Goal: Task Accomplishment & Management: Complete application form

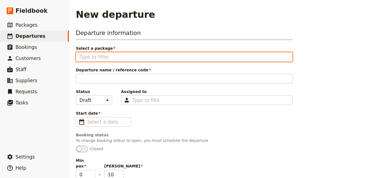
drag, startPoint x: 101, startPoint y: 56, endPoint x: 84, endPoint y: 56, distance: 16.3
click at [84, 56] on input "Select a package" at bounding box center [185, 56] width 210 height 7
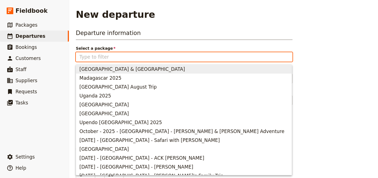
scroll to position [52, 0]
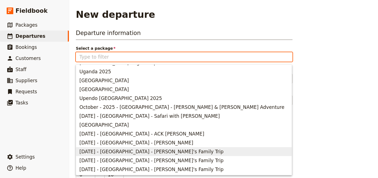
click at [149, 149] on span "[DATE] - [GEOGRAPHIC_DATA] - [PERSON_NAME]'s Family Trip" at bounding box center [152, 151] width 144 height 7
type input "[DATE] - [GEOGRAPHIC_DATA] - [PERSON_NAME]'s Family Trip"
type input "6"
type input "[DATE] - [GEOGRAPHIC_DATA] - [PERSON_NAME]'s Family Trip"
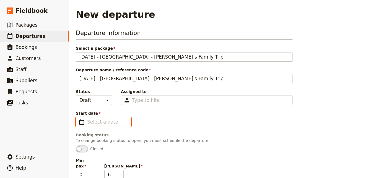
type input "dd/mm/yyyy"
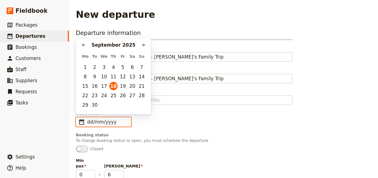
click at [109, 122] on input "dd/mm/yyyy" at bounding box center [107, 121] width 40 height 7
click at [125, 124] on input "dd/mm/yyyy" at bounding box center [107, 121] width 40 height 7
click at [153, 114] on span "Start date" at bounding box center [184, 113] width 217 height 6
click at [128, 118] on input "Start date ​" at bounding box center [107, 121] width 40 height 7
type input "dd/mm/yyyy"
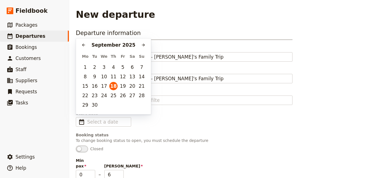
click at [153, 114] on span "Start date" at bounding box center [184, 113] width 217 height 6
click at [128, 118] on input "Start date ​" at bounding box center [107, 121] width 40 height 7
type input "dd/mm/yyyy"
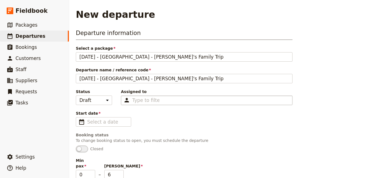
click at [188, 104] on div "Type to filter" at bounding box center [207, 99] width 172 height 9
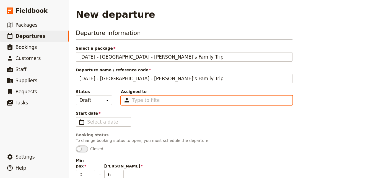
click at [160, 103] on input "Assigned to Type to filter" at bounding box center [145, 100] width 27 height 7
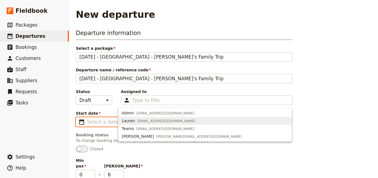
type input "dd/mm/yyyy"
click at [102, 122] on input "dd/mm/yyyy" at bounding box center [107, 121] width 40 height 7
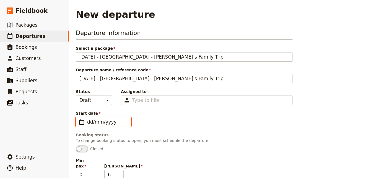
click at [101, 122] on input "dd/mm/yyyy" at bounding box center [107, 121] width 40 height 7
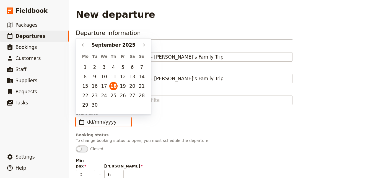
click at [92, 121] on input "dd/mm/yyyy" at bounding box center [107, 121] width 40 height 7
click at [143, 44] on icon "Next month" at bounding box center [143, 44] width 3 height 3
click at [142, 45] on icon "Next month" at bounding box center [143, 45] width 4 height 4
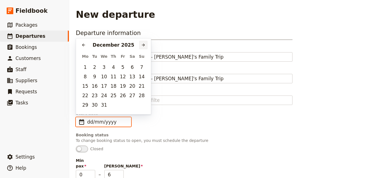
click at [142, 45] on icon "Next month" at bounding box center [143, 45] width 4 height 4
click at [86, 76] on button "2" at bounding box center [85, 76] width 8 height 8
type input "02/02/2026"
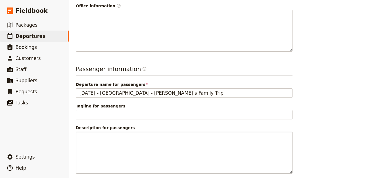
scroll to position [205, 0]
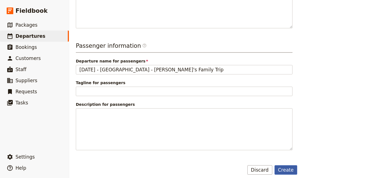
click at [284, 165] on button "Create" at bounding box center [286, 169] width 23 height 9
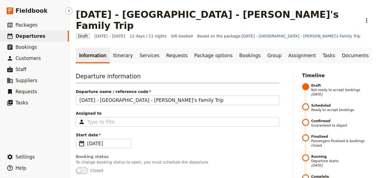
click at [41, 35] on link "​ Departures" at bounding box center [34, 35] width 69 height 11
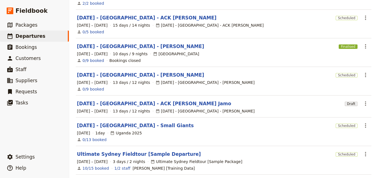
scroll to position [181, 0]
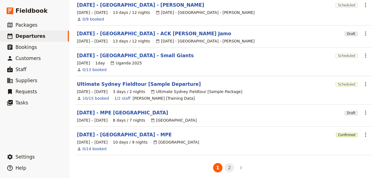
click at [230, 165] on button "2" at bounding box center [229, 167] width 9 height 9
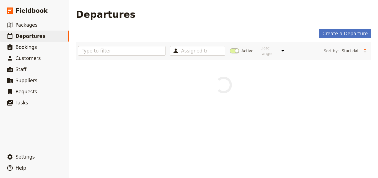
scroll to position [0, 0]
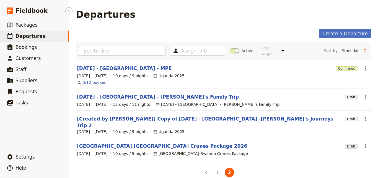
click at [23, 36] on span "Departures" at bounding box center [31, 36] width 30 height 6
click at [203, 169] on icon "Back" at bounding box center [206, 172] width 7 height 7
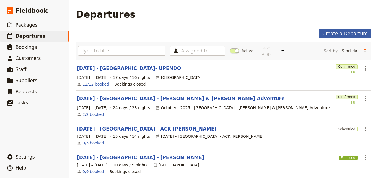
click at [328, 33] on link "Create a Departure" at bounding box center [345, 33] width 53 height 9
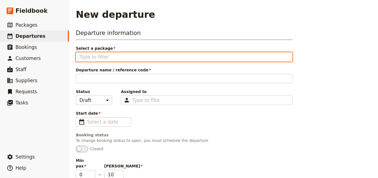
click at [152, 55] on input "Select a package" at bounding box center [185, 56] width 210 height 7
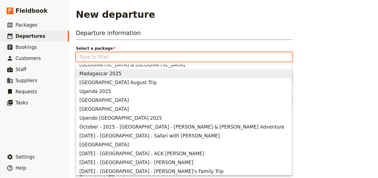
scroll to position [52, 0]
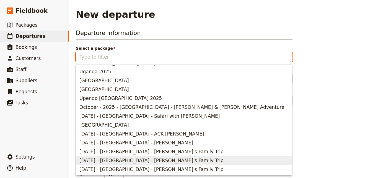
click at [141, 158] on span "FEB 2026 - TANZANIA - Adrian's Family Trip" at bounding box center [152, 160] width 144 height 7
type input "FEB 2026 - TANZANIA - Adrian's Family Trip"
type input "6"
type input "FEB 2026 - Tanzania - Adrian's Family Trip"
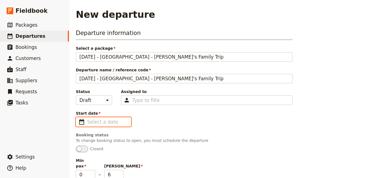
type input "dd/mm/yyyy"
click at [116, 120] on input "dd/mm/yyyy" at bounding box center [107, 121] width 40 height 7
click at [90, 122] on input "dd/mm/yyyy" at bounding box center [107, 121] width 40 height 7
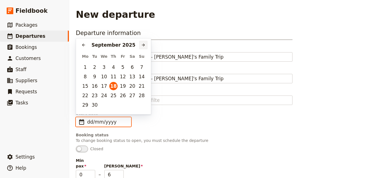
click at [146, 47] on button "​" at bounding box center [143, 45] width 8 height 8
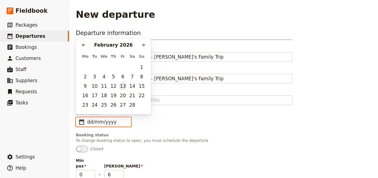
click at [125, 86] on button "13" at bounding box center [123, 86] width 8 height 8
type input "13/02/2026"
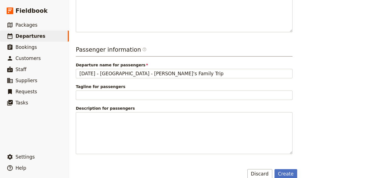
scroll to position [205, 0]
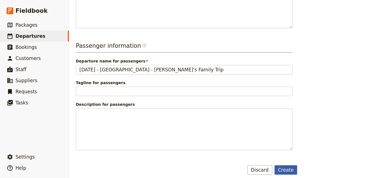
click at [293, 165] on button "Create" at bounding box center [286, 169] width 23 height 9
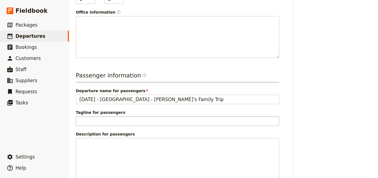
scroll to position [242, 0]
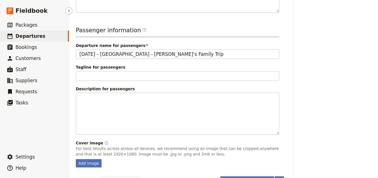
click at [36, 34] on span "Departures" at bounding box center [31, 36] width 30 height 6
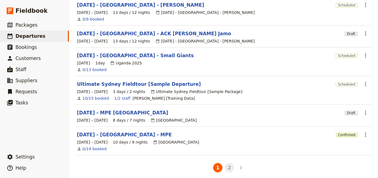
click at [231, 163] on button "2" at bounding box center [229, 167] width 9 height 9
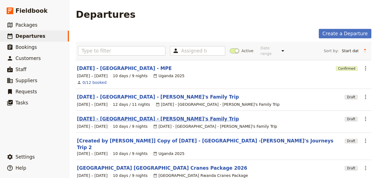
click at [137, 115] on link "FEB 2026 - TANZANIA - Adrian's Family Trip" at bounding box center [158, 118] width 162 height 7
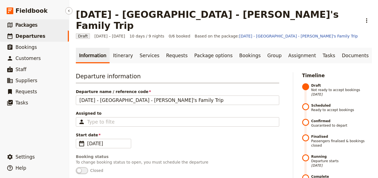
click at [37, 27] on link "​ Packages" at bounding box center [34, 24] width 69 height 11
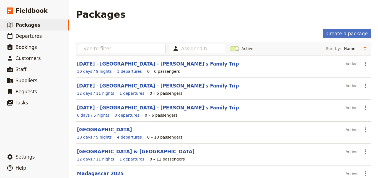
click at [114, 63] on link "FEB 2026 - TANZANIA - Adrian's Family Trip" at bounding box center [158, 64] width 162 height 6
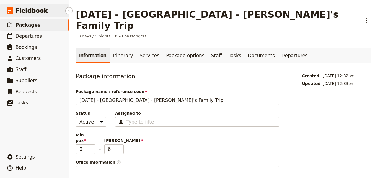
click at [32, 8] on span "Fieldbook" at bounding box center [32, 11] width 32 height 8
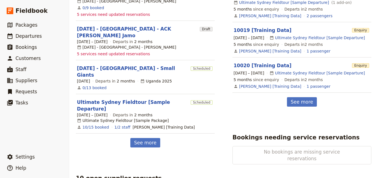
scroll to position [305, 0]
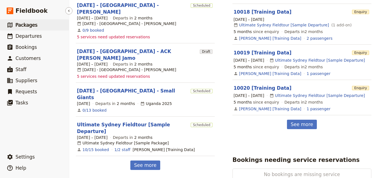
click at [30, 26] on span "Packages" at bounding box center [27, 25] width 22 height 6
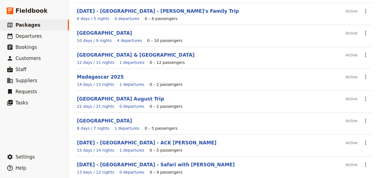
scroll to position [13, 0]
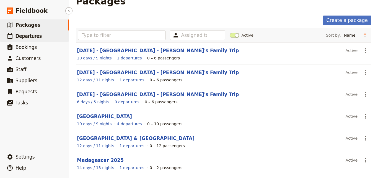
click at [41, 32] on link "​ Departures" at bounding box center [34, 35] width 69 height 11
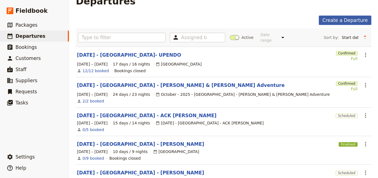
click at [345, 18] on link "Create a Departure" at bounding box center [345, 20] width 53 height 9
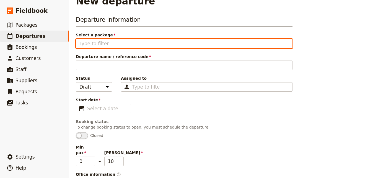
click at [191, 43] on input "Select a package" at bounding box center [185, 43] width 210 height 7
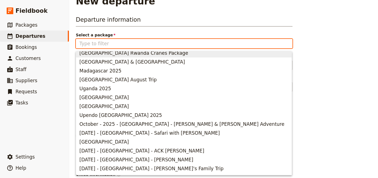
scroll to position [39, 0]
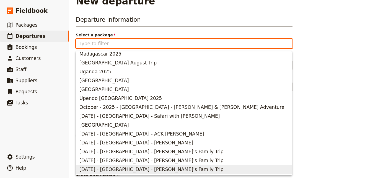
click at [149, 165] on button "FEB 2026 - ZANZIBAR - Adrian's Family Trip" at bounding box center [184, 169] width 216 height 9
type input "FEB 2026 - ZANZIBAR - Adrian's Family Trip"
type input "6"
type input "FEB 2026 - ZANZIBAR - Adrian's Family Trip"
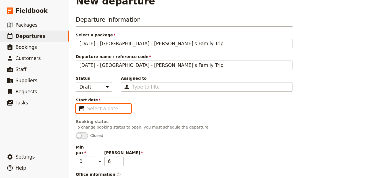
type input "dd/mm/yyyy"
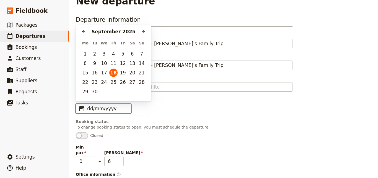
click at [104, 109] on input "dd/mm/yyyy" at bounding box center [107, 108] width 40 height 7
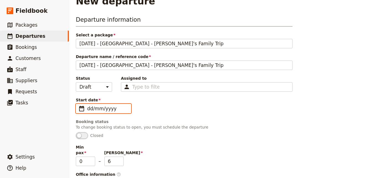
click at [90, 108] on input "dd/mm/yyyy" at bounding box center [107, 108] width 40 height 7
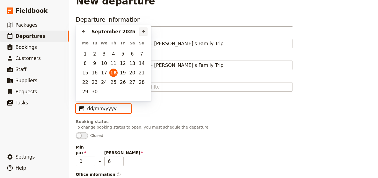
click at [144, 32] on icon "Next month" at bounding box center [143, 31] width 3 height 3
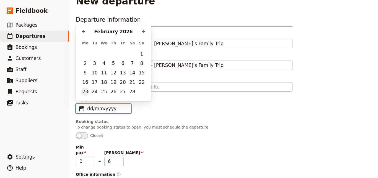
click at [87, 91] on button "23" at bounding box center [85, 91] width 8 height 8
type input "23/02/2026"
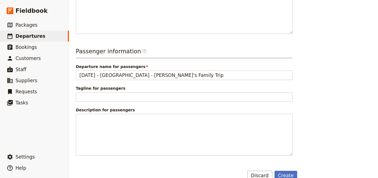
scroll to position [205, 0]
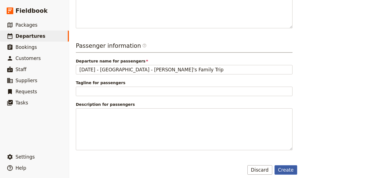
click at [288, 165] on button "Create" at bounding box center [286, 169] width 23 height 9
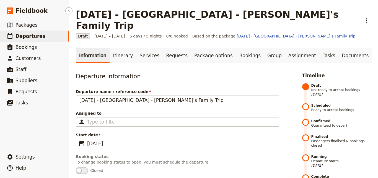
click at [37, 35] on span "Departures" at bounding box center [31, 36] width 30 height 6
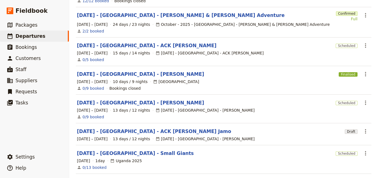
scroll to position [181, 0]
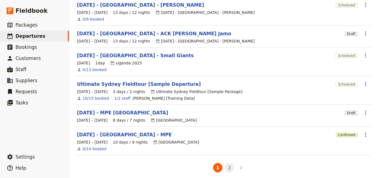
click at [229, 166] on button "2" at bounding box center [229, 167] width 9 height 9
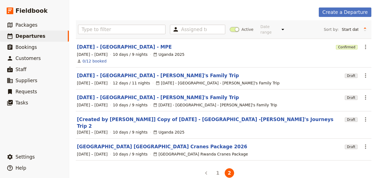
scroll to position [43, 0]
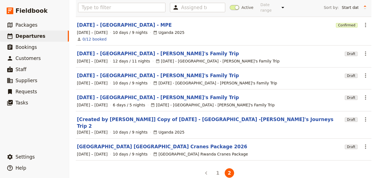
click at [85, 80] on span "13 – 22 Feb 2026" at bounding box center [92, 83] width 31 height 6
click at [363, 72] on icon "Actions" at bounding box center [366, 75] width 7 height 7
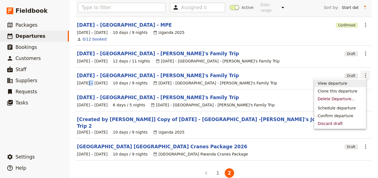
click at [347, 83] on span "View departure" at bounding box center [340, 83] width 45 height 6
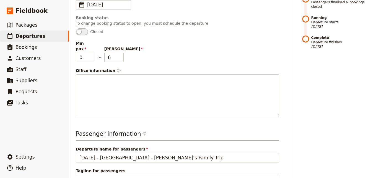
scroll to position [222, 0]
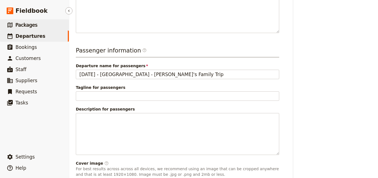
click at [25, 22] on span "Packages" at bounding box center [27, 25] width 22 height 6
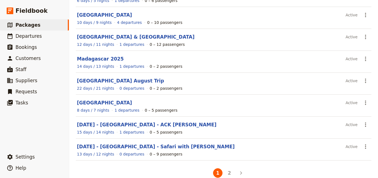
scroll to position [124, 0]
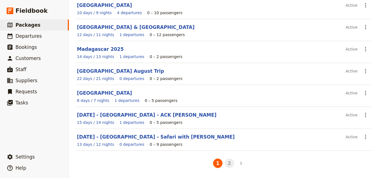
click at [225, 166] on button "2" at bounding box center [229, 162] width 9 height 9
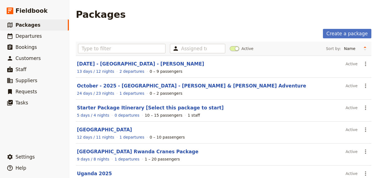
scroll to position [80, 0]
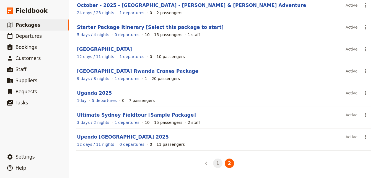
click at [214, 165] on button "1" at bounding box center [217, 162] width 9 height 9
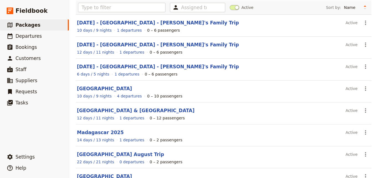
scroll to position [0, 0]
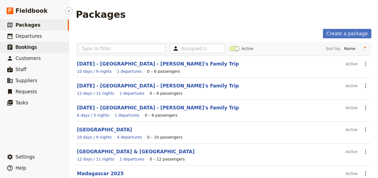
click at [39, 48] on link "​ Bookings" at bounding box center [34, 47] width 69 height 11
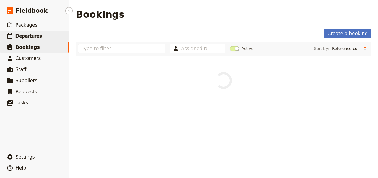
click at [37, 35] on span "Departures" at bounding box center [29, 36] width 26 height 6
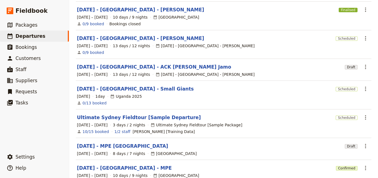
scroll to position [181, 0]
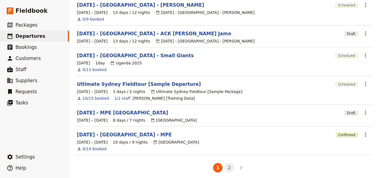
click at [232, 163] on button "2" at bounding box center [229, 167] width 9 height 9
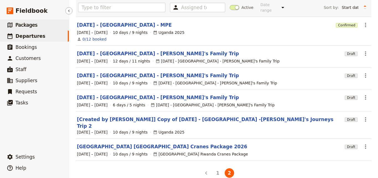
click at [50, 29] on link "​ Packages" at bounding box center [34, 24] width 69 height 11
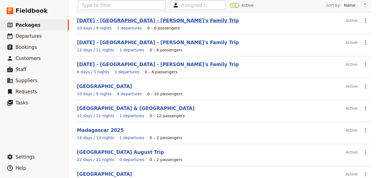
click at [112, 22] on link "FEB 2026 - TANZANIA - Adrian's Family Trip" at bounding box center [158, 21] width 162 height 6
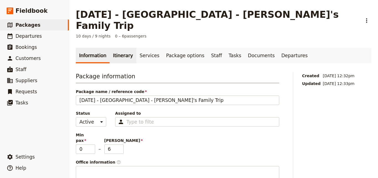
click at [121, 49] on link "Itinerary" at bounding box center [123, 56] width 27 height 16
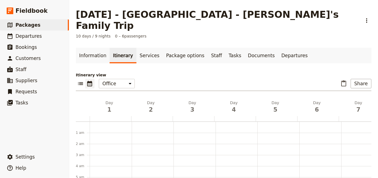
scroll to position [72, 0]
click at [137, 48] on link "Services" at bounding box center [150, 56] width 27 height 16
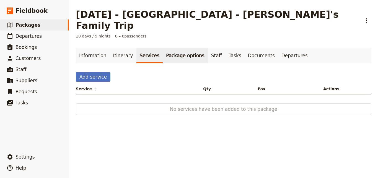
click at [171, 48] on link "Package options" at bounding box center [185, 56] width 45 height 16
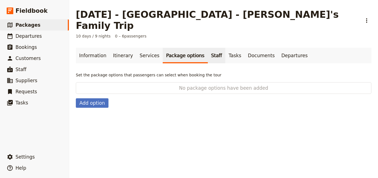
click at [208, 48] on link "Staff" at bounding box center [217, 56] width 18 height 16
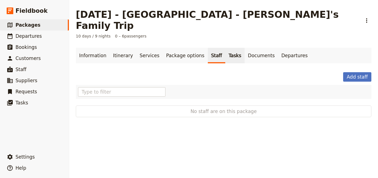
click at [225, 48] on link "Tasks" at bounding box center [234, 56] width 19 height 16
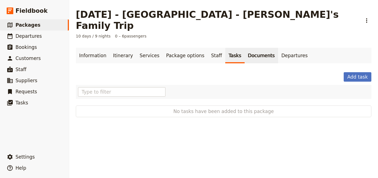
click at [245, 48] on link "Documents" at bounding box center [262, 56] width 34 height 16
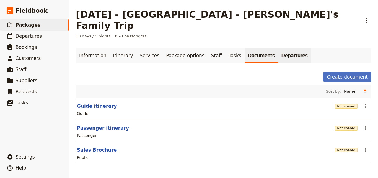
click at [278, 48] on link "Departures" at bounding box center [294, 56] width 33 height 16
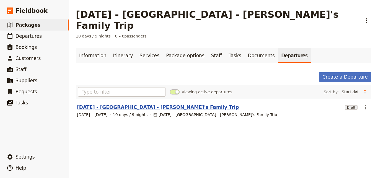
click at [154, 104] on link "FEB 2026 - TANZANIA - Adrian's Family Trip" at bounding box center [158, 107] width 162 height 7
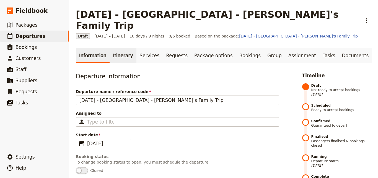
click at [124, 48] on link "Itinerary" at bounding box center [123, 56] width 27 height 16
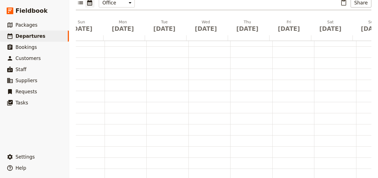
scroll to position [0, 145]
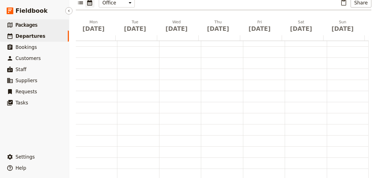
click at [22, 29] on link "​ Packages" at bounding box center [34, 24] width 69 height 11
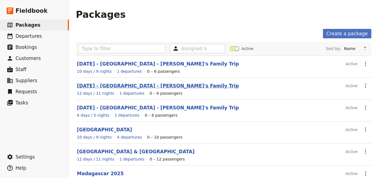
click at [142, 87] on link "FEB 2026 - UGANDA - Adrian's Family Trip" at bounding box center [158, 86] width 162 height 6
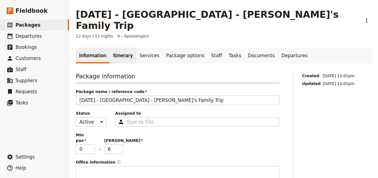
click at [110, 48] on link "Itinerary" at bounding box center [123, 56] width 27 height 16
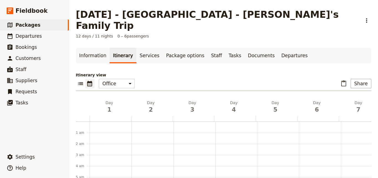
scroll to position [72, 0]
click at [35, 40] on link "​ Departures" at bounding box center [34, 35] width 69 height 11
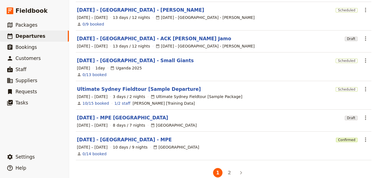
scroll to position [181, 0]
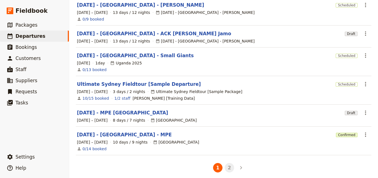
click at [229, 163] on button "2" at bounding box center [229, 167] width 9 height 9
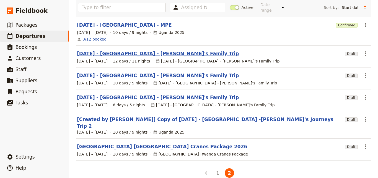
click at [142, 50] on link "FEB 2026 - UGANDA - Adrian's Family Trip" at bounding box center [158, 53] width 162 height 7
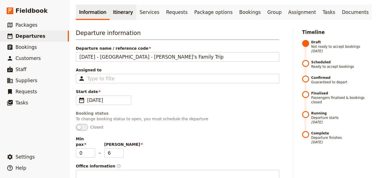
click at [119, 6] on link "Itinerary" at bounding box center [123, 12] width 27 height 16
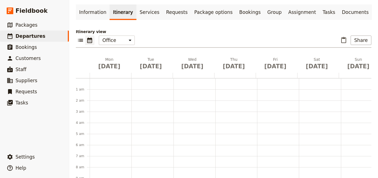
scroll to position [72, 0]
click at [112, 62] on span "Feb 2" at bounding box center [109, 66] width 35 height 8
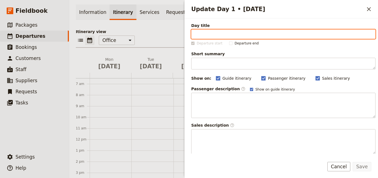
paste input "Arrive Entebbe anytime"
type input "Arrive Entebbe anytime"
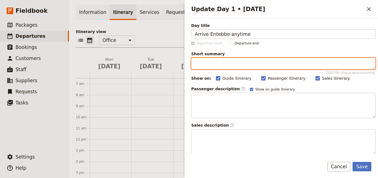
click at [208, 65] on textarea "Short summary 150 / 150 characters remaining" at bounding box center [283, 64] width 184 height 12
paste textarea "Transfer from Entebbe International Airport to the accommodation."
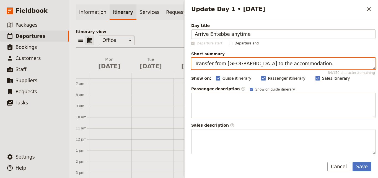
click at [196, 64] on textarea "Transfer from Entebbe International Airport to the accommodation." at bounding box center [283, 64] width 184 height 12
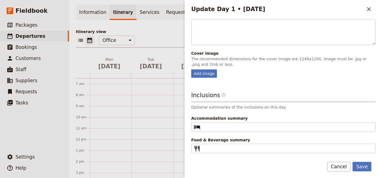
scroll to position [146, 0]
type textarea "Transfer from Entebbe International Airport to the accommodation."
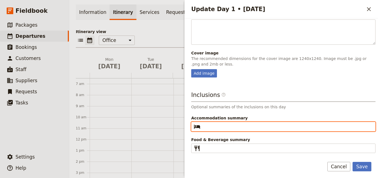
paste input "Airport Guest house, Entebbe"
drag, startPoint x: 244, startPoint y: 127, endPoint x: 273, endPoint y: 131, distance: 29.4
click at [273, 131] on div "Inclusions ​ Optional summaries of the inclusions on this day Accommodation sum…" at bounding box center [283, 122] width 184 height 62
type input "Airport Guest house"
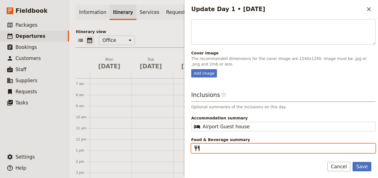
click at [274, 147] on input "Food & Beverage summary ​" at bounding box center [288, 148] width 170 height 7
type input "D"
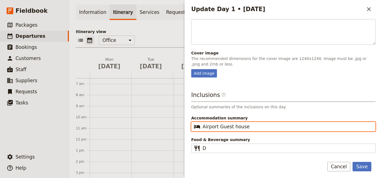
drag, startPoint x: 253, startPoint y: 127, endPoint x: 199, endPoint y: 127, distance: 53.7
click at [199, 127] on fieldset "​ Airport Guest house" at bounding box center [283, 126] width 184 height 9
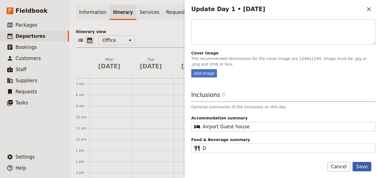
click at [364, 167] on button "Save" at bounding box center [362, 165] width 19 height 9
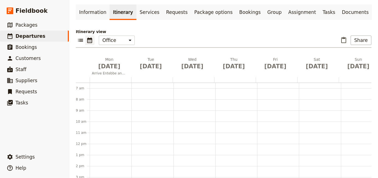
click at [93, 77] on div at bounding box center [111, 79] width 42 height 5
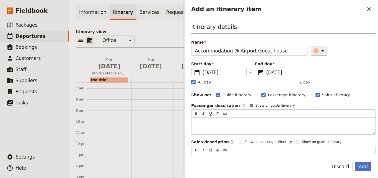
type input "Accommodation @ Airport Guest house"
click at [320, 51] on icon "Add an itinerary item" at bounding box center [323, 50] width 7 height 7
click at [312, 68] on div "button" at bounding box center [311, 69] width 6 height 6
click at [196, 82] on label "All day" at bounding box center [201, 82] width 20 height 6
click at [191, 79] on input "All day" at bounding box center [191, 79] width 0 height 0
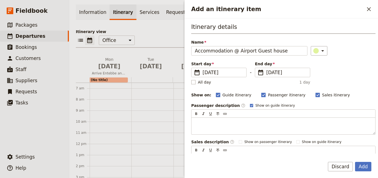
checkbox input "false"
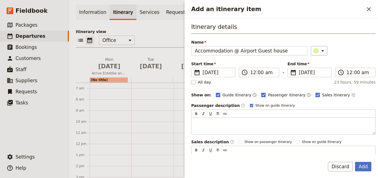
type input "11:59 pm"
click at [301, 72] on span "2 Feb 2026" at bounding box center [313, 72] width 29 height 7
click at [290, 68] on input "02/02/2026" at bounding box center [290, 68] width 0 height 0
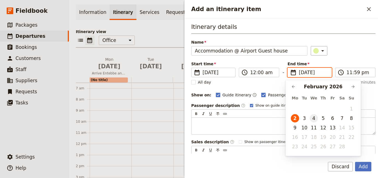
click at [314, 120] on button "4" at bounding box center [314, 118] width 8 height 8
type input "04/02/2026"
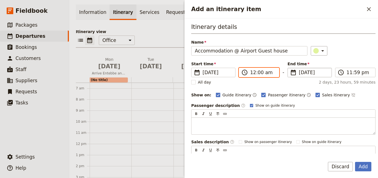
click at [253, 73] on input "12:00 am" at bounding box center [262, 72] width 25 height 7
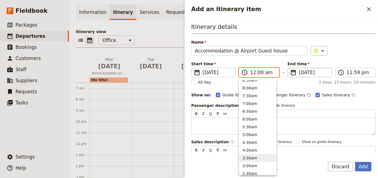
scroll to position [217, 0]
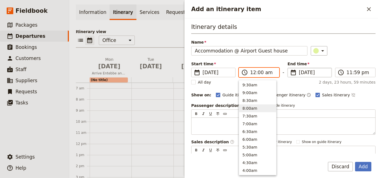
click at [251, 107] on button "8:00am" at bounding box center [257, 108] width 37 height 8
type input "08:00 am"
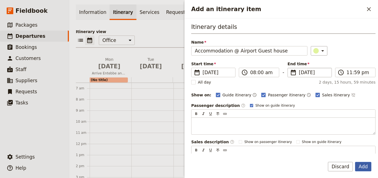
click at [361, 165] on button "Add" at bounding box center [363, 165] width 16 height 9
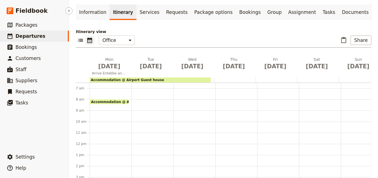
click at [16, 33] on span "Departures" at bounding box center [31, 36] width 30 height 6
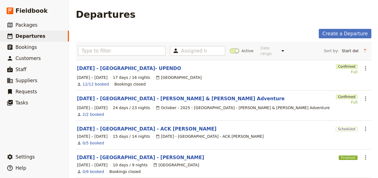
scroll to position [83, 0]
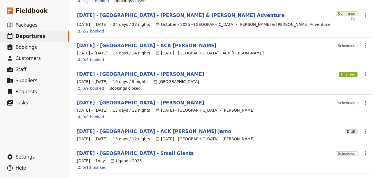
click at [123, 99] on link "[DATE] - [GEOGRAPHIC_DATA] - [PERSON_NAME]" at bounding box center [140, 102] width 127 height 7
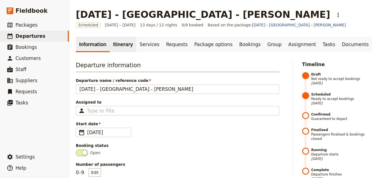
click at [116, 49] on link "Itinerary" at bounding box center [123, 45] width 27 height 16
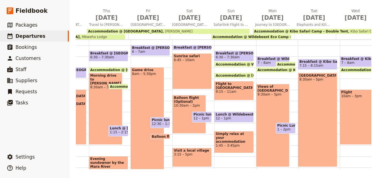
scroll to position [0, 269]
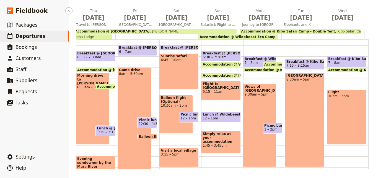
click at [50, 36] on link "​ Departures" at bounding box center [34, 35] width 69 height 11
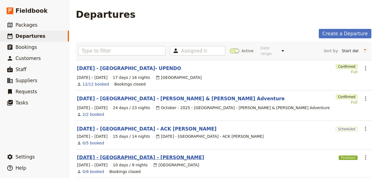
click at [136, 154] on link "[DATE] - [GEOGRAPHIC_DATA] - [PERSON_NAME]" at bounding box center [140, 157] width 127 height 7
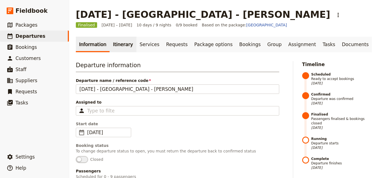
click at [118, 49] on link "Itinerary" at bounding box center [123, 45] width 27 height 16
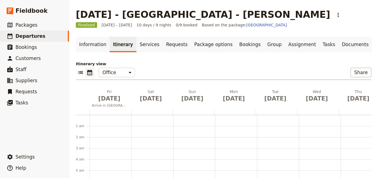
scroll to position [72, 0]
click at [42, 37] on link "​ Departures" at bounding box center [34, 35] width 69 height 11
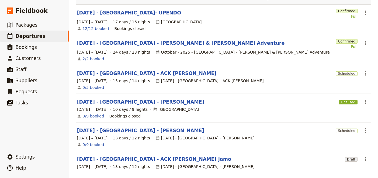
scroll to position [83, 0]
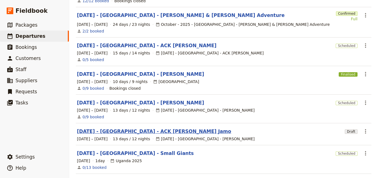
click at [153, 128] on link "[DATE] - [GEOGRAPHIC_DATA] - ACK [PERSON_NAME] Jamo" at bounding box center [154, 131] width 154 height 7
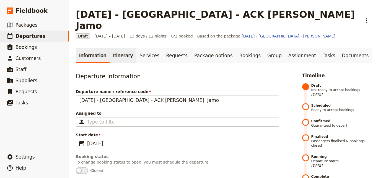
click at [121, 48] on link "Itinerary" at bounding box center [123, 56] width 27 height 16
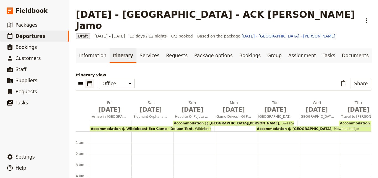
scroll to position [61, 0]
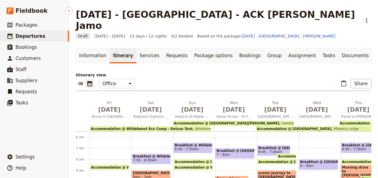
click at [19, 38] on span "Departures" at bounding box center [31, 36] width 30 height 6
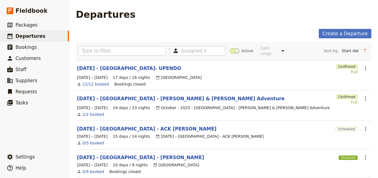
scroll to position [83, 0]
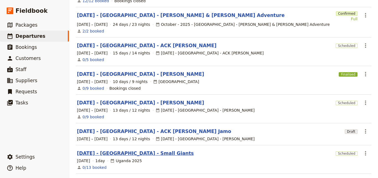
click at [143, 150] on link "[DATE] - [GEOGRAPHIC_DATA] - Small Giants" at bounding box center [135, 153] width 117 height 7
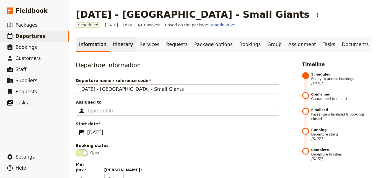
click at [117, 45] on link "Itinerary" at bounding box center [123, 45] width 27 height 16
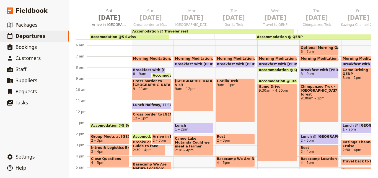
scroll to position [0, 145]
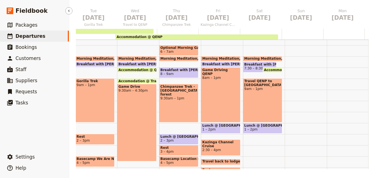
click at [20, 36] on span "Departures" at bounding box center [31, 36] width 30 height 6
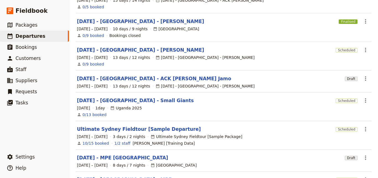
scroll to position [159, 0]
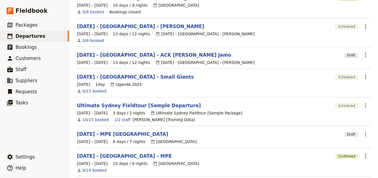
click at [120, 126] on section "Nov 2025 - MPE Morocco Draft ​ 21 – 28 Nov 2025 8 days / 7 nights Morocco" at bounding box center [224, 137] width 296 height 22
click at [120, 130] on link "[DATE] - MPE [GEOGRAPHIC_DATA]" at bounding box center [122, 133] width 91 height 7
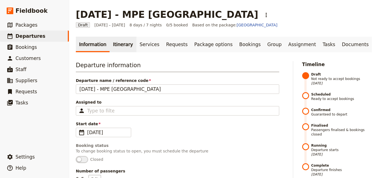
click at [123, 42] on link "Itinerary" at bounding box center [123, 45] width 27 height 16
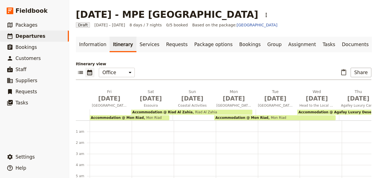
scroll to position [61, 0]
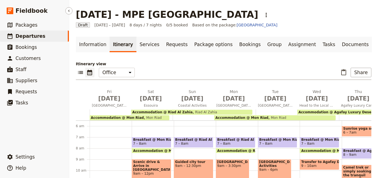
click at [44, 37] on link "​ Departures" at bounding box center [34, 35] width 69 height 11
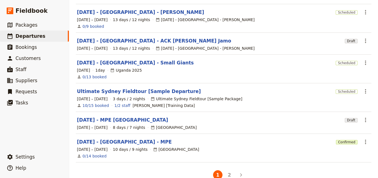
scroll to position [181, 0]
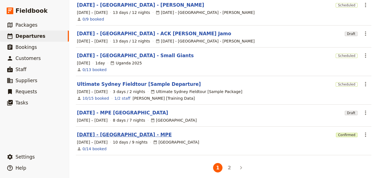
click at [130, 131] on link "[DATE] - [GEOGRAPHIC_DATA] - MPE" at bounding box center [124, 134] width 95 height 7
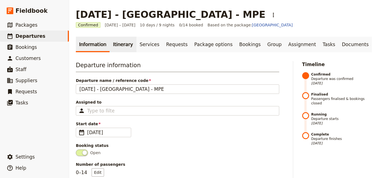
click at [120, 40] on link "Itinerary" at bounding box center [123, 45] width 27 height 16
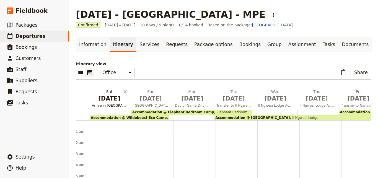
scroll to position [61, 0]
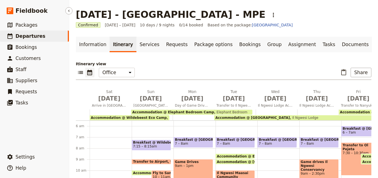
click at [45, 35] on link "​ Departures" at bounding box center [34, 35] width 69 height 11
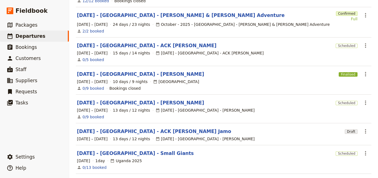
scroll to position [181, 0]
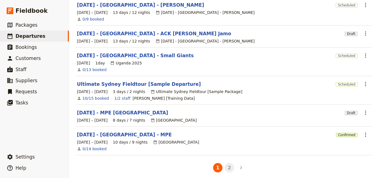
click at [228, 163] on button "2" at bounding box center [229, 167] width 9 height 9
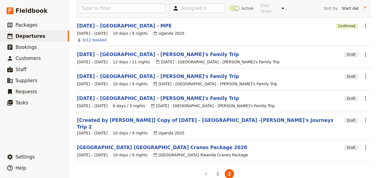
scroll to position [43, 0]
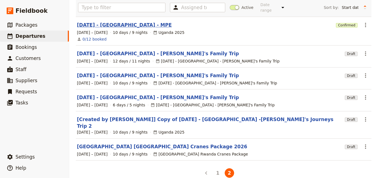
click at [110, 22] on link "[DATE] - [GEOGRAPHIC_DATA] - MPE" at bounding box center [124, 25] width 95 height 7
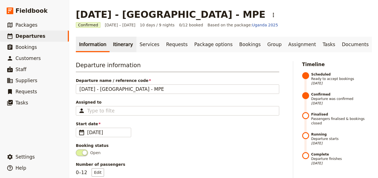
click at [125, 51] on link "Itinerary" at bounding box center [123, 45] width 27 height 16
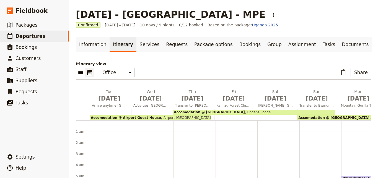
scroll to position [50, 0]
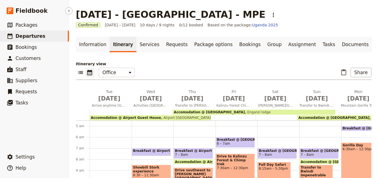
click at [21, 37] on span "Departures" at bounding box center [31, 36] width 30 height 6
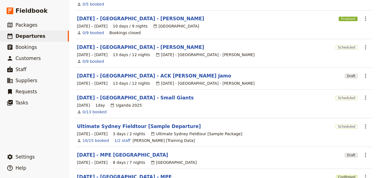
scroll to position [166, 0]
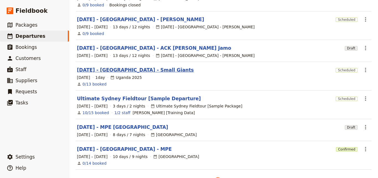
click at [140, 66] on link "[DATE] - [GEOGRAPHIC_DATA] - Small Giants" at bounding box center [135, 69] width 117 height 7
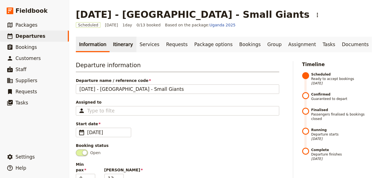
click at [113, 40] on link "Itinerary" at bounding box center [123, 45] width 27 height 16
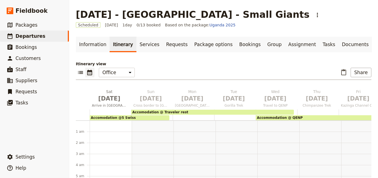
scroll to position [61, 0]
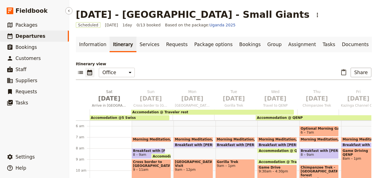
click at [38, 35] on span "Departures" at bounding box center [31, 36] width 30 height 6
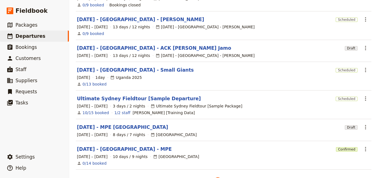
scroll to position [181, 0]
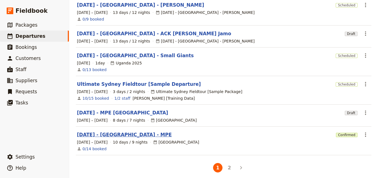
click at [124, 131] on link "[DATE] - [GEOGRAPHIC_DATA] - MPE" at bounding box center [124, 134] width 95 height 7
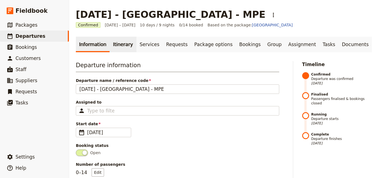
click at [119, 49] on link "Itinerary" at bounding box center [123, 45] width 27 height 16
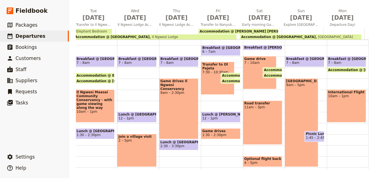
scroll to position [0, 145]
click at [43, 34] on link "​ Departures" at bounding box center [34, 35] width 69 height 11
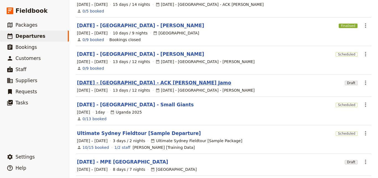
scroll to position [181, 0]
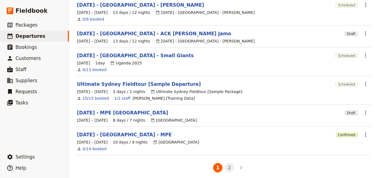
click at [227, 163] on button "2" at bounding box center [229, 167] width 9 height 9
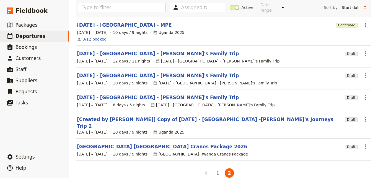
click at [101, 22] on link "[DATE] - [GEOGRAPHIC_DATA] - MPE" at bounding box center [124, 25] width 95 height 7
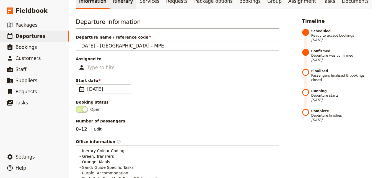
click at [116, 7] on link "Itinerary" at bounding box center [123, 1] width 27 height 16
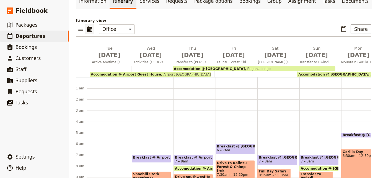
scroll to position [50, 0]
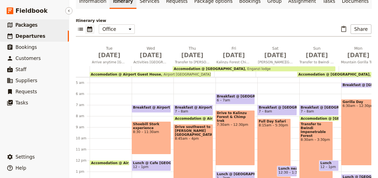
click at [33, 22] on span "Packages" at bounding box center [27, 25] width 22 height 6
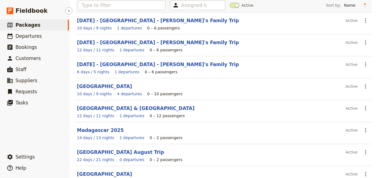
click at [36, 28] on link "​ Packages" at bounding box center [34, 24] width 69 height 11
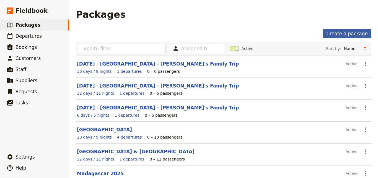
click at [336, 29] on link "Create a package" at bounding box center [347, 33] width 48 height 9
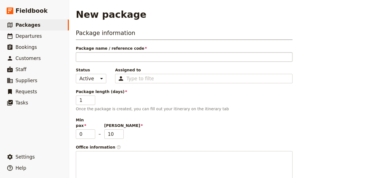
click at [108, 54] on input "Package name / reference code" at bounding box center [184, 56] width 217 height 9
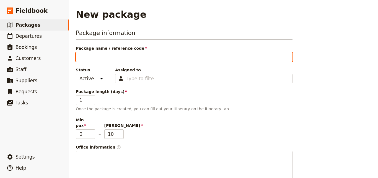
type input "j"
type input "ja"
type input "j"
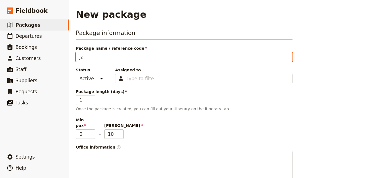
type input "j"
type input "J"
type input "Ja"
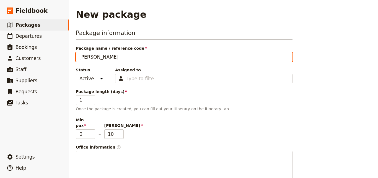
type input "Jan"
type input "Jan 2"
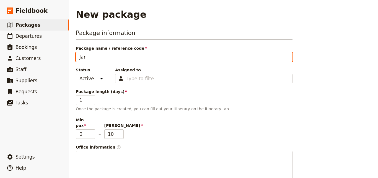
type input "Jan 2"
type input "Jan 20"
type input "Jan 202"
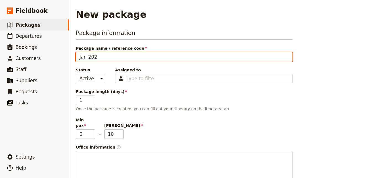
type input "Jan 2026"
type input "Jan 2026 -"
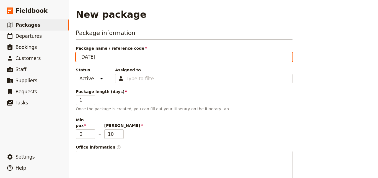
type input "Jan 2026 -"
type input "Jan 2026 - T"
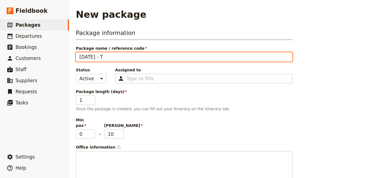
type input "Jan 2026 - Ta"
type input "Jan 2026 - Tan"
type input "Jan 2026 - Tanz"
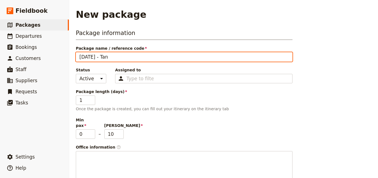
type input "Jan 2026 - Tanz"
type input "Jan 2026 - Tanza"
type input "Jan 2026 - Tanzan"
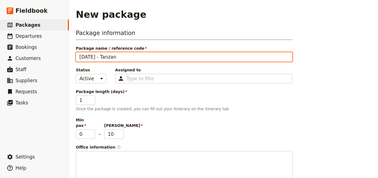
type input "Jan 2026 - Tanzani"
type input "Jan 2026 - Tanzania"
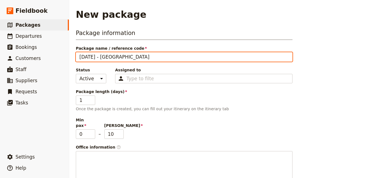
type input "Jan 2026 - Tanzania"
type input "Jan 2026 - Tanzania -"
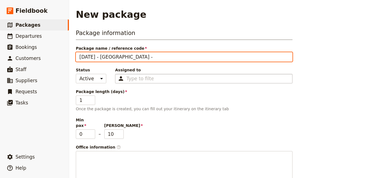
paste input "MPE"
type input "Jan 2026 - Tanzania - MPE"
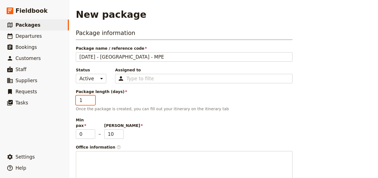
click at [92, 104] on input "1" at bounding box center [85, 99] width 19 height 9
click at [91, 102] on input "1" at bounding box center [85, 99] width 19 height 9
click at [92, 97] on input "2" at bounding box center [85, 99] width 19 height 9
click at [92, 97] on input "9" at bounding box center [85, 99] width 19 height 9
click at [92, 101] on input "8" at bounding box center [85, 99] width 19 height 9
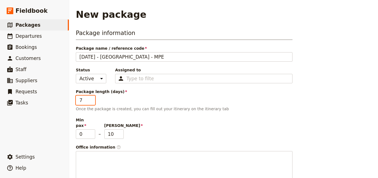
click at [92, 101] on input "7" at bounding box center [85, 99] width 19 height 9
type input "6"
click at [92, 101] on input "6" at bounding box center [85, 99] width 19 height 9
click at [120, 130] on input "9" at bounding box center [113, 133] width 19 height 9
click at [120, 130] on input "8" at bounding box center [113, 133] width 19 height 9
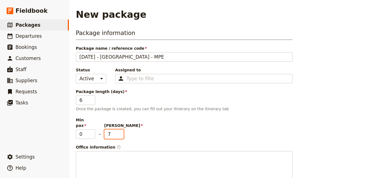
type input "7"
click at [120, 130] on input "7" at bounding box center [113, 133] width 19 height 9
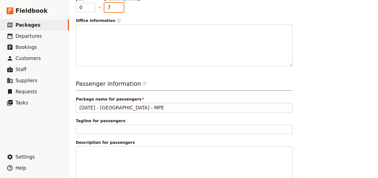
scroll to position [164, 0]
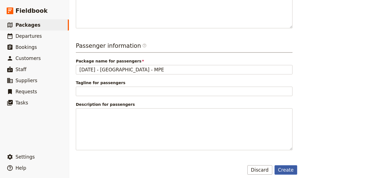
click at [287, 167] on button "Create" at bounding box center [286, 169] width 23 height 9
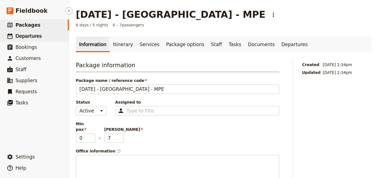
click at [45, 35] on link "​ Departures" at bounding box center [34, 35] width 69 height 11
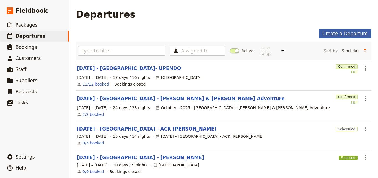
click at [341, 33] on link "Create a Departure" at bounding box center [345, 33] width 53 height 9
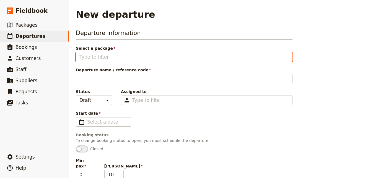
click at [167, 56] on input "Select a package" at bounding box center [185, 56] width 210 height 7
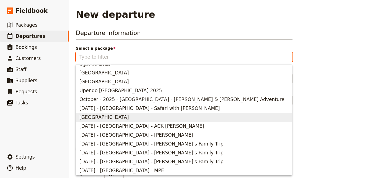
scroll to position [61, 0]
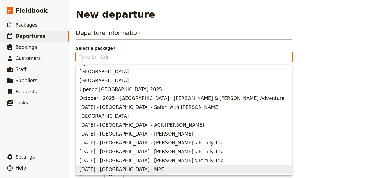
click at [125, 168] on span "Jan 2026 - Tanzania - MPE" at bounding box center [122, 169] width 85 height 7
type input "Jan 2026 - Tanzania - MPE"
type input "7"
type input "Jan 2026 - Tanzania - MPE"
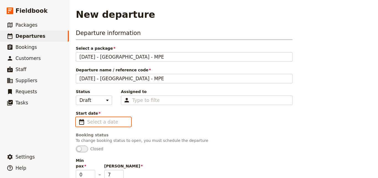
type input "dd/mm/yyyy"
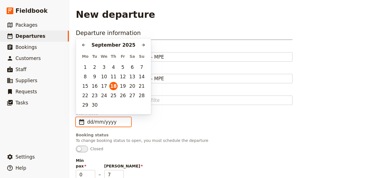
click at [117, 121] on input "dd/mm/yyyy" at bounding box center [107, 121] width 40 height 7
click at [142, 46] on icon "Next month" at bounding box center [143, 45] width 4 height 4
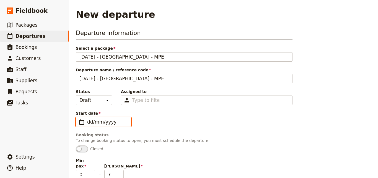
click at [101, 123] on input "dd/mm/yyyy" at bounding box center [107, 121] width 40 height 7
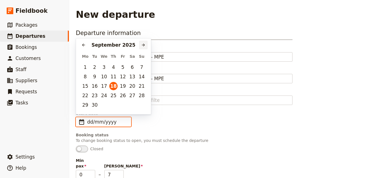
click at [140, 47] on button "​" at bounding box center [143, 45] width 8 height 8
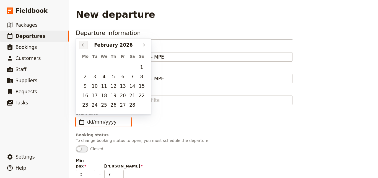
click at [82, 45] on icon "Previous month" at bounding box center [83, 45] width 4 height 4
click at [112, 76] on button "8" at bounding box center [113, 76] width 8 height 8
type input "08/01/2026"
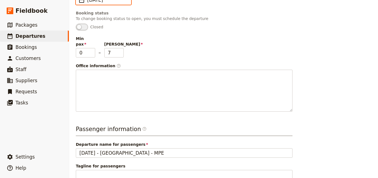
scroll to position [205, 0]
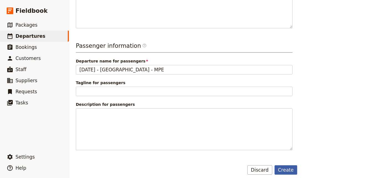
click at [284, 165] on button "Create" at bounding box center [286, 169] width 23 height 9
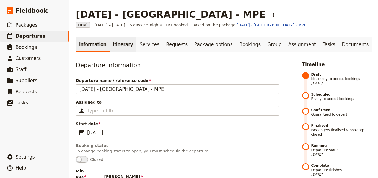
click at [114, 46] on link "Itinerary" at bounding box center [123, 45] width 27 height 16
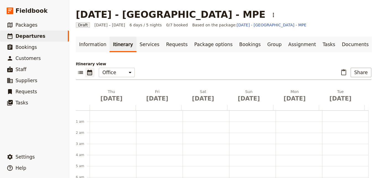
scroll to position [72, 0]
click at [112, 90] on h2 "Thu Jan 8" at bounding box center [111, 96] width 39 height 14
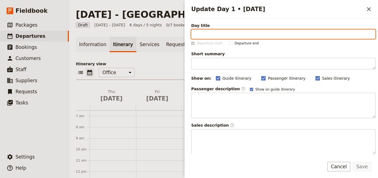
paste input "Arrive Mt Kilimanjaro Airport"
type input "Arrive Mt Kilimanjaro Airport"
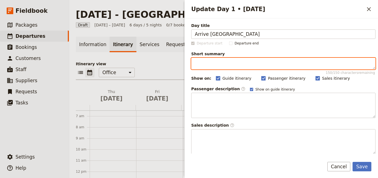
click at [211, 67] on textarea "Short summary 150 / 150 characters remaining" at bounding box center [283, 64] width 184 height 12
paste textarea "Transfer from Mt Kilimanjaro International Airport to Karatu accommodation"
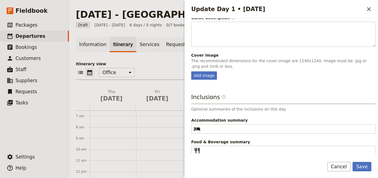
scroll to position [146, 0]
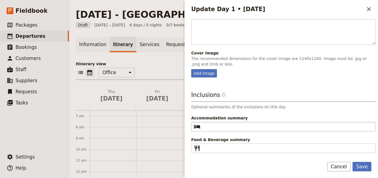
type textarea "Transfer from Mt Kilimanjaro International Airport to Karatu accommodation."
click at [338, 122] on fieldset "​" at bounding box center [283, 126] width 184 height 9
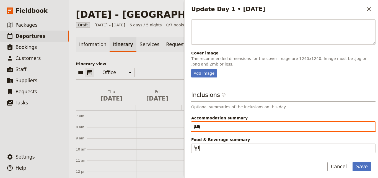
click at [338, 123] on input "Accommodation summary ​" at bounding box center [288, 126] width 170 height 7
paste input "Ngorongoro Farm House"
type input "Ngorongoro Farm House"
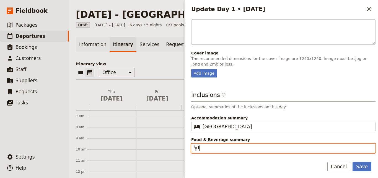
click at [226, 146] on input "Food & Beverage summary ​" at bounding box center [288, 148] width 170 height 7
type input "D"
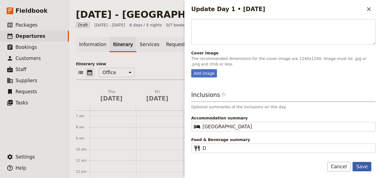
click at [366, 164] on button "Save" at bounding box center [362, 165] width 19 height 9
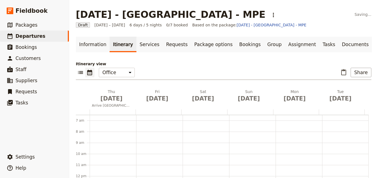
click at [109, 111] on div at bounding box center [113, 111] width 46 height 5
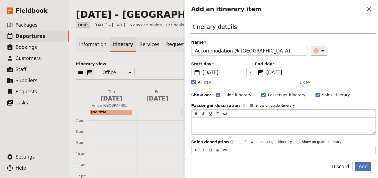
type input "Accommodation @ Ngorongoro Farm House"
click at [320, 50] on icon "Add an itinerary item" at bounding box center [323, 50] width 7 height 7
click at [308, 71] on button "button" at bounding box center [310, 69] width 7 height 7
click at [192, 83] on rect "Add an itinerary item" at bounding box center [193, 82] width 4 height 4
click at [191, 79] on input "All day" at bounding box center [191, 79] width 0 height 0
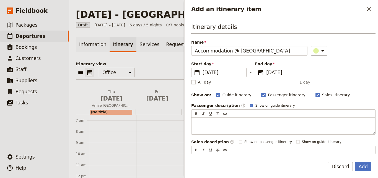
checkbox input "false"
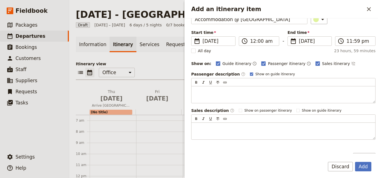
scroll to position [0, 0]
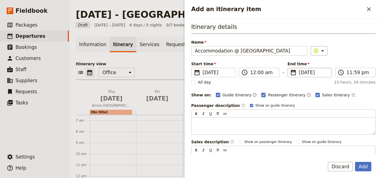
click at [301, 71] on span "8 Jan 2026" at bounding box center [313, 72] width 29 height 7
click at [290, 68] on input "08/01/2026" at bounding box center [290, 68] width 0 height 0
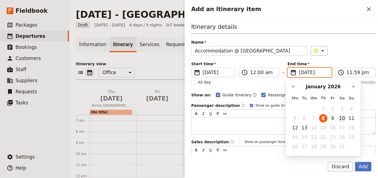
click at [344, 117] on button "10" at bounding box center [342, 118] width 8 height 8
type input "10/01/2026"
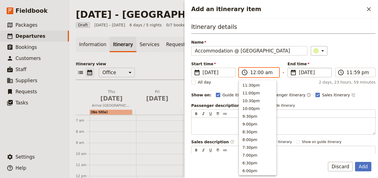
click at [255, 75] on input "12:00 am" at bounding box center [262, 72] width 25 height 7
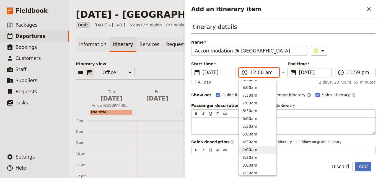
scroll to position [197, 0]
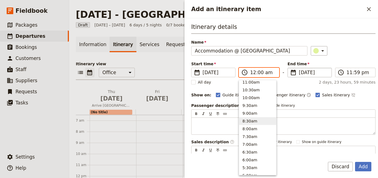
click at [257, 124] on button "8:30am" at bounding box center [257, 121] width 37 height 8
type input "08:30 am"
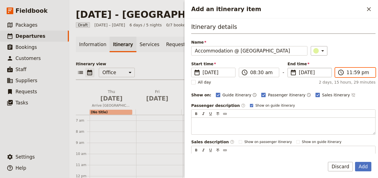
click at [350, 73] on input "11:59 pm" at bounding box center [359, 72] width 25 height 7
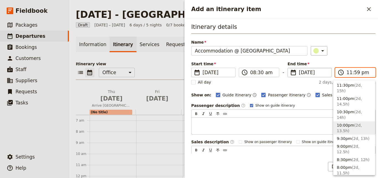
click at [358, 121] on button "10:00pm ( 2d, 13.5h )" at bounding box center [355, 127] width 42 height 13
type input "10:00 pm"
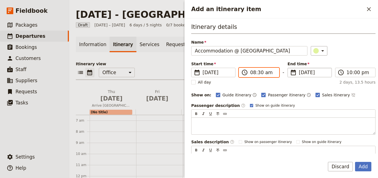
click at [252, 73] on input "08:30 am" at bounding box center [262, 72] width 25 height 7
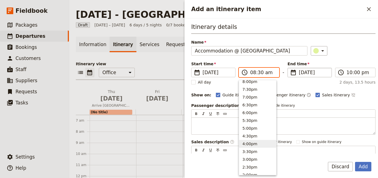
scroll to position [28, 0]
click at [260, 156] on button "5:00pm" at bounding box center [257, 158] width 37 height 8
type input "05:00 pm"
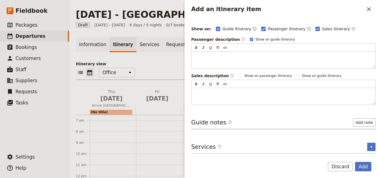
scroll to position [0, 0]
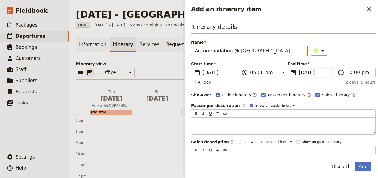
drag, startPoint x: 295, startPoint y: 50, endPoint x: 236, endPoint y: 50, distance: 59.3
click at [236, 50] on input "Accommodation @ Ngorongoro Farm House" at bounding box center [249, 50] width 116 height 9
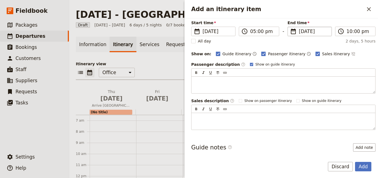
scroll to position [66, 0]
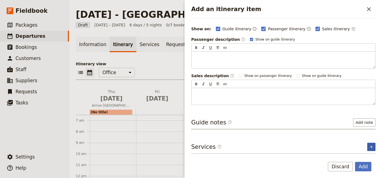
click at [370, 146] on icon "Add service inclusion" at bounding box center [371, 146] width 2 height 2
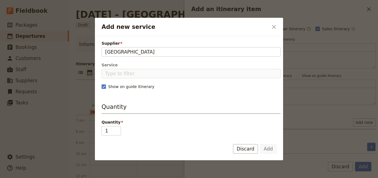
type input "Ngorongoro Farm House"
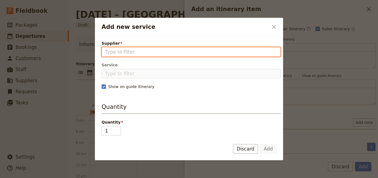
click at [130, 49] on input "Supplier" at bounding box center [191, 51] width 172 height 7
click at [130, 52] on input "Supplier" at bounding box center [191, 51] width 172 height 7
paste input "Ngorongoro Farm House"
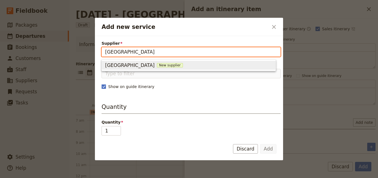
click at [176, 64] on span "New supplier" at bounding box center [170, 65] width 26 height 4
type input "Ngorongoro Farm House"
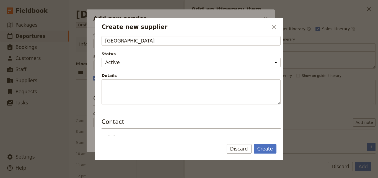
scroll to position [111, 0]
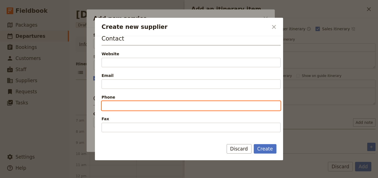
paste input "+255 (0) 785 069 944"
type input "+255 (0) 785 069 944"
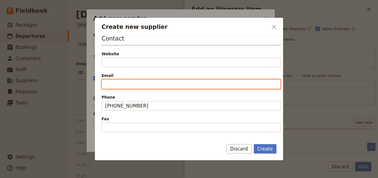
paste input "info@twctanzania.com"
type input "info@twctanzania.com"
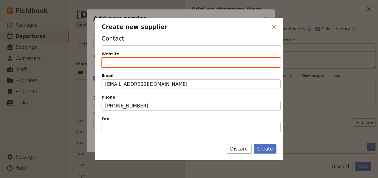
click at [132, 60] on input "Website" at bounding box center [191, 62] width 179 height 9
paste input "https://twctanzania.com/ngorongoro-highlands/ngorongoro-farm-house/"
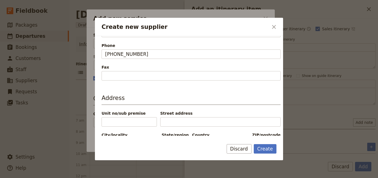
scroll to position [182, 0]
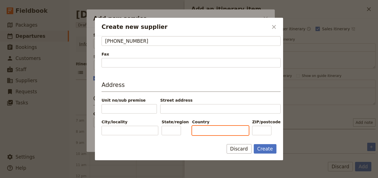
type input "https://twctanzania.com/ngorongoro-highlands/ngorongoro-farm-house"
click at [200, 125] on input "Country" at bounding box center [220, 129] width 57 height 9
paste input "[GEOGRAPHIC_DATA]"
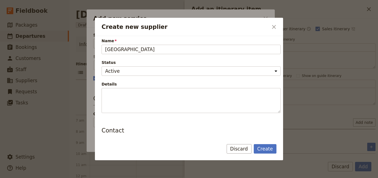
scroll to position [0, 0]
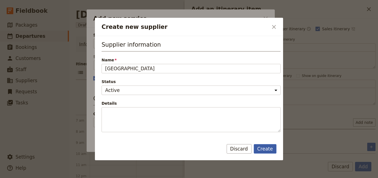
type input "[GEOGRAPHIC_DATA]"
click at [260, 149] on button "Create" at bounding box center [265, 148] width 23 height 9
type input "Ngorongoro Farm House"
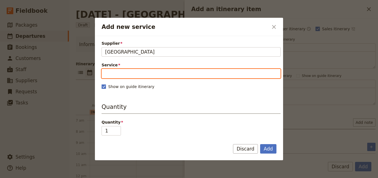
click at [125, 75] on input "Service" at bounding box center [191, 73] width 179 height 9
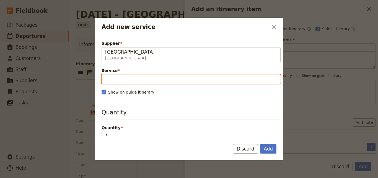
type input "#"
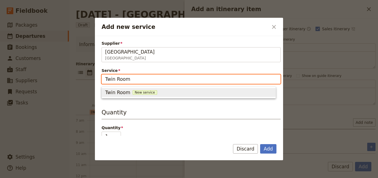
click at [146, 90] on span "New service" at bounding box center [145, 92] width 25 height 4
type input "Twin Room"
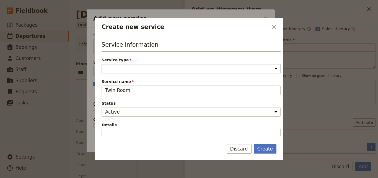
click at [144, 71] on select "Accommodation Activity Transport Flight Food and beverage Other" at bounding box center [191, 68] width 179 height 9
select select "AccommodationService"
click at [102, 64] on select "Accommodation Activity Transport Flight Food and beverage Other" at bounding box center [191, 68] width 179 height 9
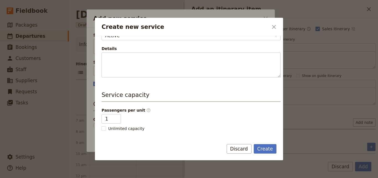
scroll to position [111, 0]
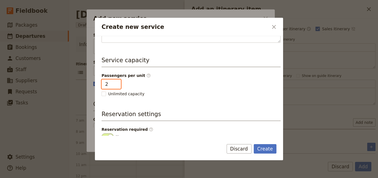
click at [115, 83] on input "2" at bounding box center [111, 83] width 19 height 9
click at [115, 83] on input "3" at bounding box center [111, 83] width 19 height 9
click at [115, 83] on input "4" at bounding box center [111, 83] width 19 height 9
click at [115, 83] on input "5" at bounding box center [111, 83] width 19 height 9
type input "6"
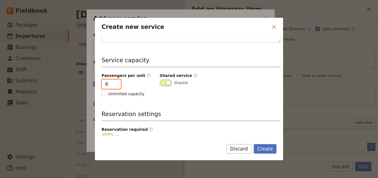
click at [115, 83] on input "6" at bounding box center [111, 83] width 19 height 9
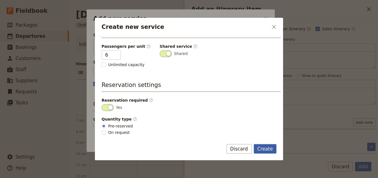
click at [268, 152] on button "Create" at bounding box center [265, 148] width 23 height 9
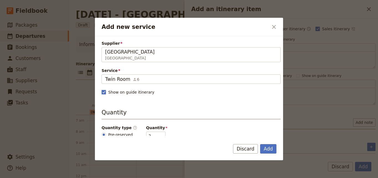
scroll to position [55, 0]
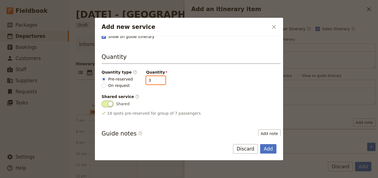
type input "3"
click at [154, 78] on input "3" at bounding box center [155, 80] width 19 height 8
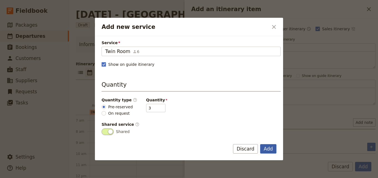
click at [275, 150] on button "Add" at bounding box center [268, 148] width 16 height 9
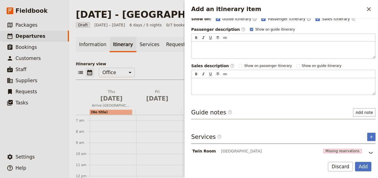
scroll to position [86, 0]
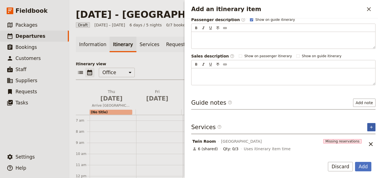
click at [369, 123] on button "​" at bounding box center [372, 127] width 8 height 8
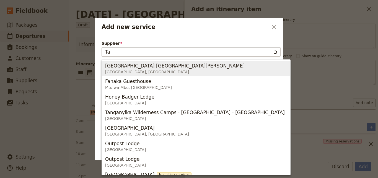
type input "T"
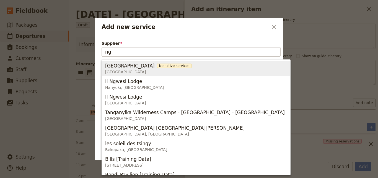
click at [149, 65] on span "Ngorongoro Farm House" at bounding box center [130, 65] width 50 height 7
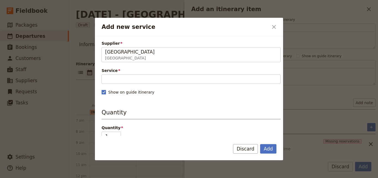
type input "Ngorongoro Farm House"
click at [147, 73] on div "Service Please fill out this field." at bounding box center [191, 76] width 179 height 16
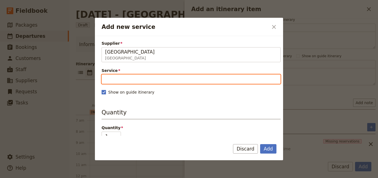
click at [147, 74] on input "Service" at bounding box center [191, 78] width 179 height 9
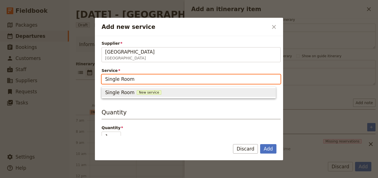
click at [144, 92] on span "New service" at bounding box center [149, 92] width 25 height 4
type input "Single Room"
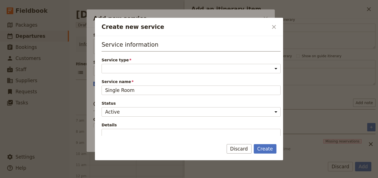
click at [135, 63] on div "Service type Accommodation Activity Transport Flight Food and beverage Other Pl…" at bounding box center [191, 65] width 179 height 16
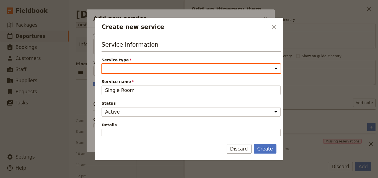
click at [133, 65] on select "Accommodation Activity Transport Flight Food and beverage Other" at bounding box center [191, 68] width 179 height 9
click at [102, 64] on select "Accommodation Activity Transport Flight Food and beverage Other" at bounding box center [191, 68] width 179 height 9
click at [132, 71] on select "Accommodation Activity Transport Flight Food and beverage Other" at bounding box center [191, 68] width 179 height 9
select select "AccommodationService"
click at [102, 64] on select "Accommodation Activity Transport Flight Food and beverage Other" at bounding box center [191, 68] width 179 height 9
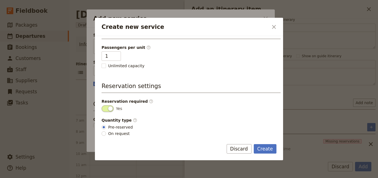
scroll to position [140, 0]
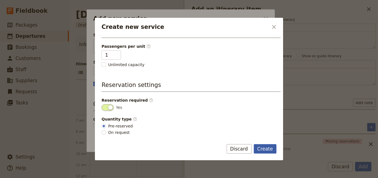
click at [259, 150] on button "Create" at bounding box center [265, 148] width 23 height 9
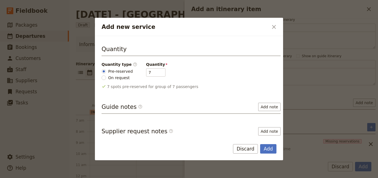
scroll to position [91, 0]
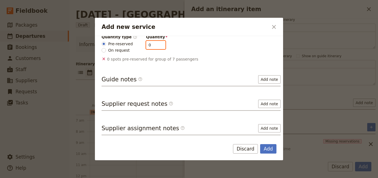
click at [155, 47] on input "0" at bounding box center [155, 45] width 19 height 8
type input "1"
click at [156, 43] on input "1" at bounding box center [155, 45] width 19 height 8
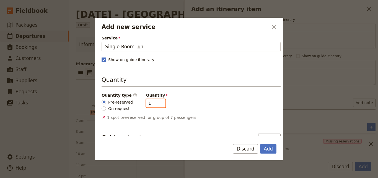
scroll to position [0, 0]
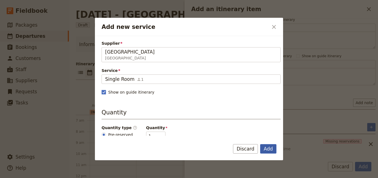
click at [271, 145] on button "Add" at bounding box center [268, 148] width 16 height 9
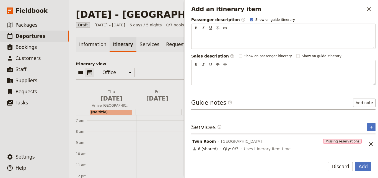
scroll to position [105, 0]
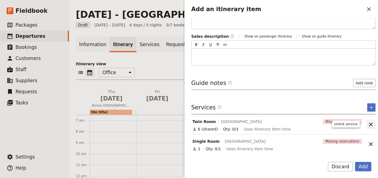
click at [369, 124] on icon "Unlink service" at bounding box center [371, 124] width 4 height 4
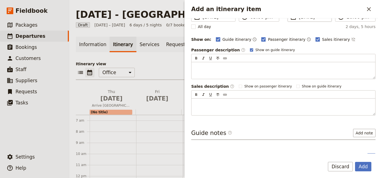
scroll to position [83, 0]
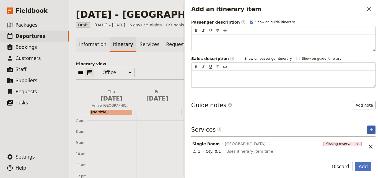
click at [370, 129] on icon "Add service inclusion" at bounding box center [371, 129] width 2 height 2
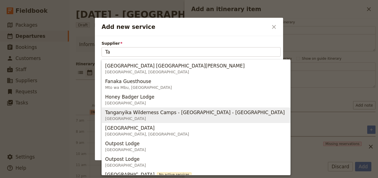
type input "T"
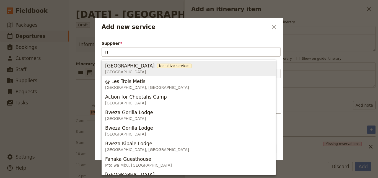
click at [119, 68] on span "Ngorongoro Farm House" at bounding box center [130, 65] width 50 height 7
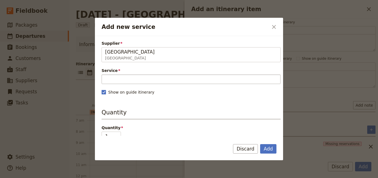
type input "Ngorongoro Farm House"
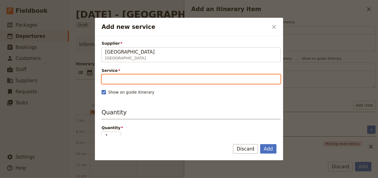
click at [120, 75] on input "Service" at bounding box center [191, 78] width 179 height 9
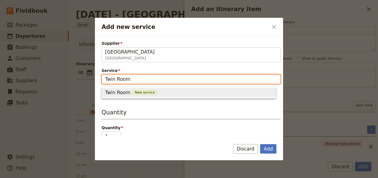
click at [145, 93] on span "New service" at bounding box center [145, 92] width 25 height 4
type input "Twin Room"
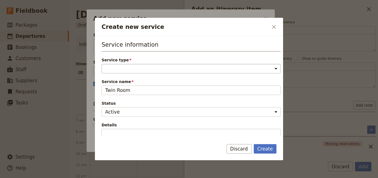
click at [150, 71] on select "Accommodation Activity Transport Flight Food and beverage Other" at bounding box center [191, 68] width 179 height 9
select select "AccommodationService"
click at [102, 64] on select "Accommodation Activity Transport Flight Food and beverage Other" at bounding box center [191, 68] width 179 height 9
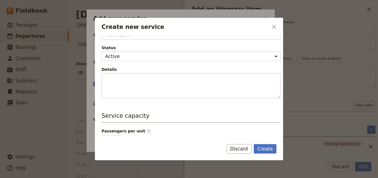
scroll to position [111, 0]
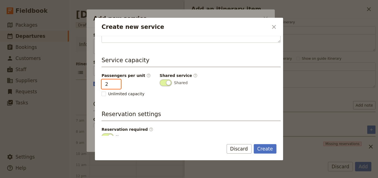
type input "2"
click at [116, 81] on input "2" at bounding box center [111, 83] width 19 height 9
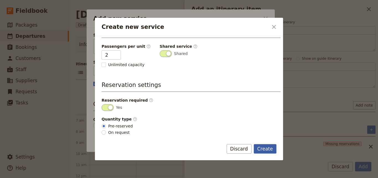
click at [268, 149] on button "Create" at bounding box center [265, 148] width 23 height 9
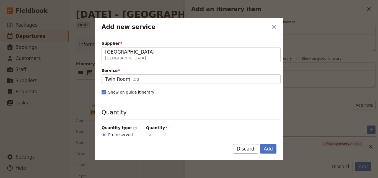
scroll to position [55, 0]
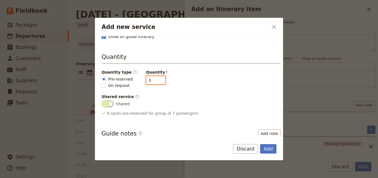
type input "3"
click at [156, 82] on input "3" at bounding box center [155, 80] width 19 height 8
click at [266, 147] on button "Add" at bounding box center [268, 148] width 16 height 9
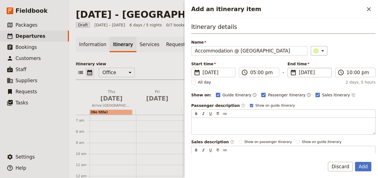
scroll to position [105, 0]
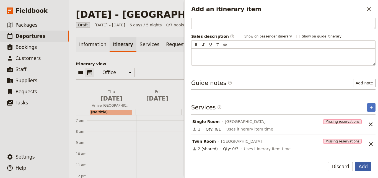
click at [364, 163] on button "Add" at bounding box center [363, 165] width 16 height 9
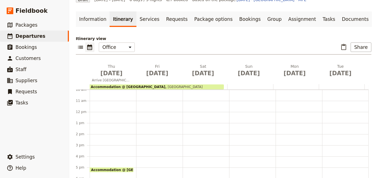
scroll to position [131, 0]
click at [92, 104] on div "Accommodation @ Ngorongoro Farm House 5 – 10pm Ngorongoro Farm House" at bounding box center [113, 91] width 47 height 266
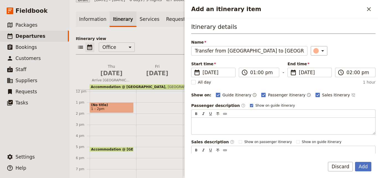
scroll to position [0, 54]
type input "Transfer from Mt Kilimanjaro International Airport to Karatu accommodation"
click at [253, 74] on input "01:00 pm" at bounding box center [262, 72] width 25 height 7
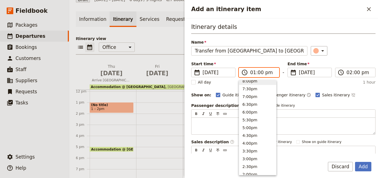
scroll to position [56, 0]
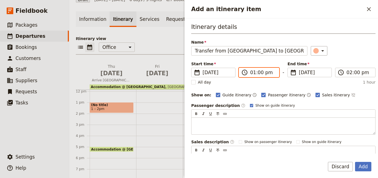
click at [253, 73] on input "01:00 pm" at bounding box center [262, 72] width 25 height 7
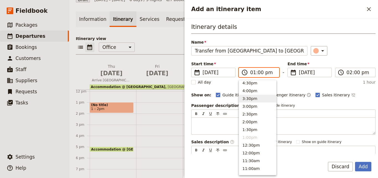
scroll to position [83, 0]
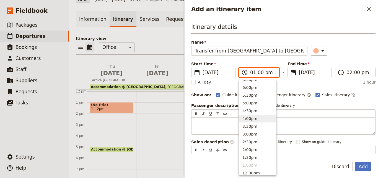
click at [246, 118] on button "4:00pm" at bounding box center [257, 118] width 37 height 8
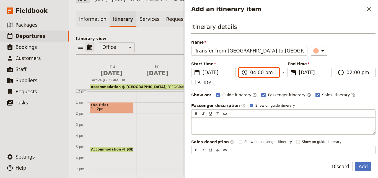
click at [253, 73] on input "04:00 pm" at bounding box center [262, 72] width 25 height 7
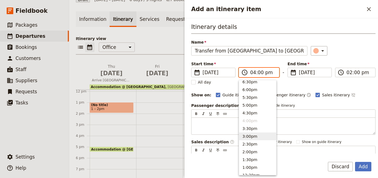
scroll to position [62, 0]
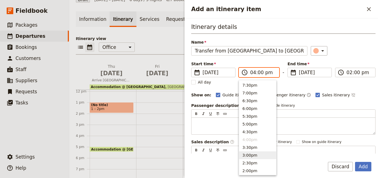
click at [254, 157] on button "3:00pm" at bounding box center [257, 155] width 37 height 8
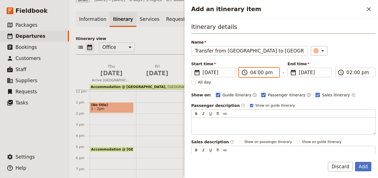
type input "03:00 pm"
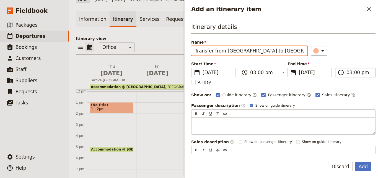
scroll to position [0, 54]
click at [347, 75] on input "03:00 pm" at bounding box center [359, 72] width 25 height 7
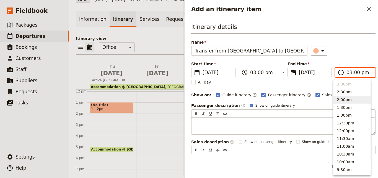
scroll to position [78, 0]
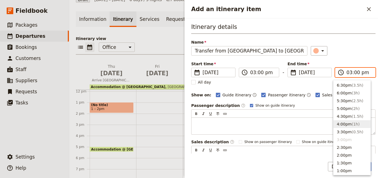
click at [339, 125] on button "4:00pm ( 1h )" at bounding box center [352, 124] width 37 height 8
type input "04:00 pm"
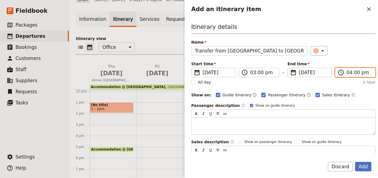
scroll to position [55, 0]
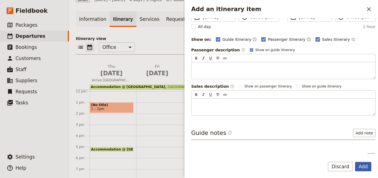
click at [365, 169] on button "Add" at bounding box center [363, 165] width 16 height 9
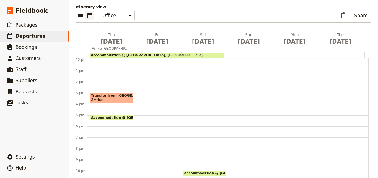
scroll to position [81, 0]
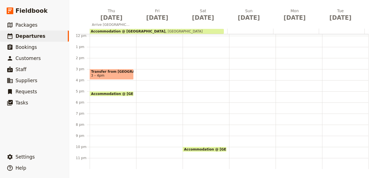
click at [100, 104] on div "Transfer from Mt Kilimanjaro International Airport to Karatu accommodation 3 – …" at bounding box center [113, 36] width 47 height 266
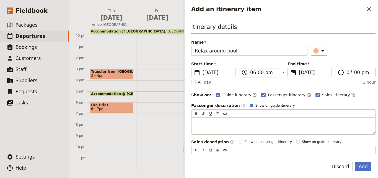
type input "Relax around pool"
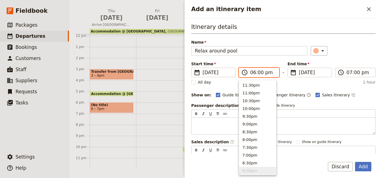
click at [254, 73] on input "06:00 pm" at bounding box center [262, 72] width 25 height 7
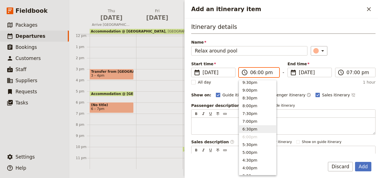
scroll to position [83, 0]
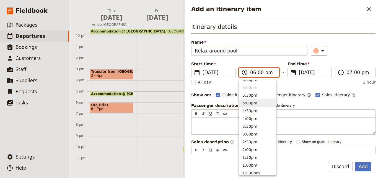
click at [248, 103] on button "5:00pm" at bounding box center [257, 103] width 37 height 8
type input "05:00 pm"
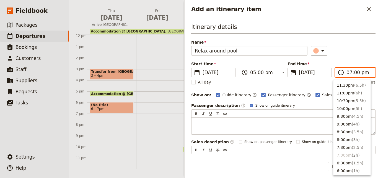
click at [347, 74] on input "07:00 pm" at bounding box center [359, 72] width 25 height 7
click at [348, 161] on button "6:30pm ( 1.5h )" at bounding box center [352, 163] width 37 height 8
type input "06:30 pm"
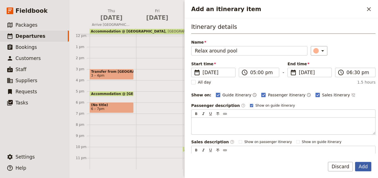
click at [366, 168] on button "Add" at bounding box center [363, 165] width 16 height 9
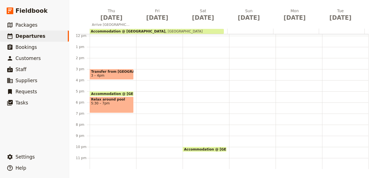
click at [99, 125] on div "Transfer from Mt Kilimanjaro International Airport to Karatu accommodation 3 – …" at bounding box center [113, 36] width 47 height 266
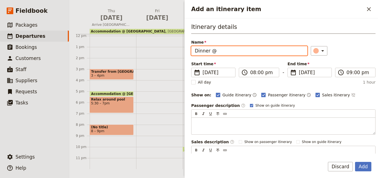
paste input "Ngorongoro Farm House"
type input "Dinner @ Ngorongoro Farm House"
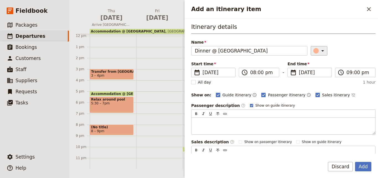
click at [320, 52] on icon "Add an itinerary item" at bounding box center [323, 50] width 7 height 7
click at [317, 75] on div "button" at bounding box center [318, 76] width 6 height 6
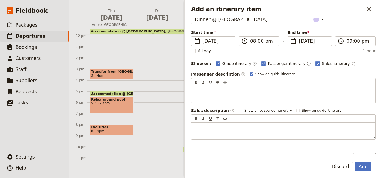
scroll to position [66, 0]
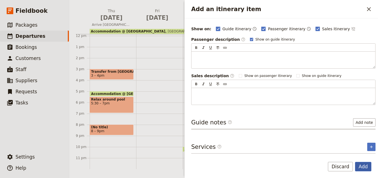
click at [371, 167] on button "Add" at bounding box center [363, 165] width 16 height 9
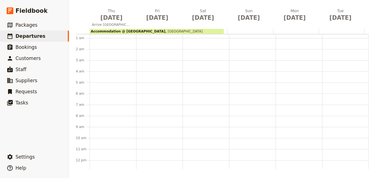
scroll to position [0, 0]
click at [154, 15] on span "Jan 9" at bounding box center [157, 18] width 39 height 8
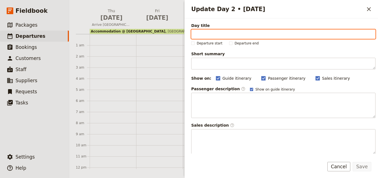
paste input "Ngorongoro Crater Conservation Area"
type input "Ngorongoro Crater Conservation Area"
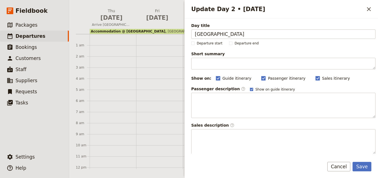
click at [204, 70] on div "Day title Ngorongoro Crater Conservation Area Departure start Departure end Sho…" at bounding box center [283, 164] width 184 height 282
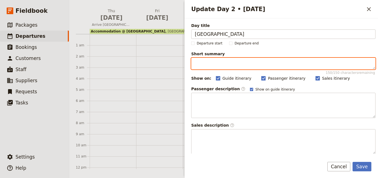
click at [205, 66] on textarea "Short summary 150 / 150 characters remaining" at bounding box center [283, 64] width 184 height 12
paste textarea "Early departure for Ngorongoro Crater"
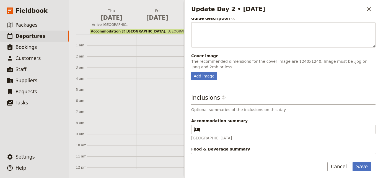
scroll to position [152, 0]
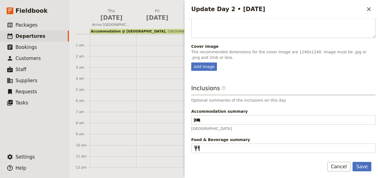
type textarea "Early departure for Ngorongoro Crater"
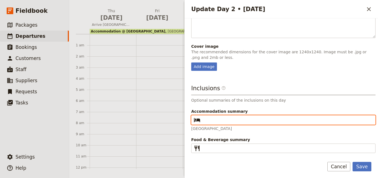
paste input "Ngorongoro Farm House"
type input "Ngorongoro Farm House"
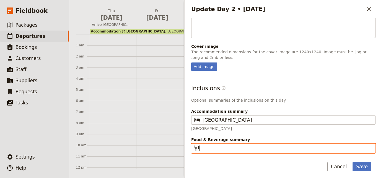
click at [230, 149] on input "Food & Beverage summary ​" at bounding box center [288, 148] width 170 height 7
type input "B L D"
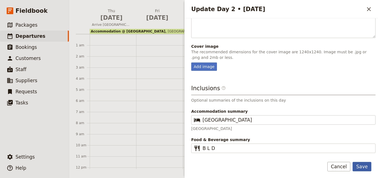
click at [363, 163] on button "Save" at bounding box center [362, 165] width 19 height 9
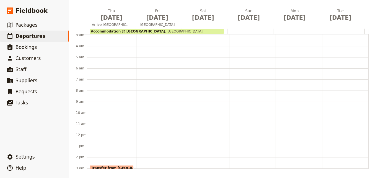
scroll to position [55, 0]
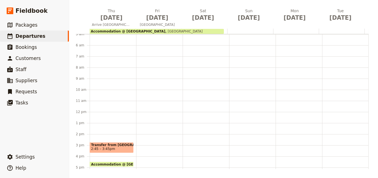
click at [151, 71] on div at bounding box center [159, 112] width 47 height 266
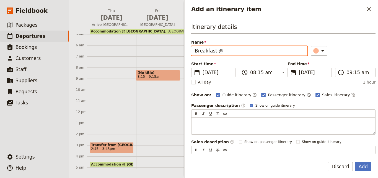
paste input "Ngorongoro Farm House"
type input "Breakfast @ Ngorongoro Farm House"
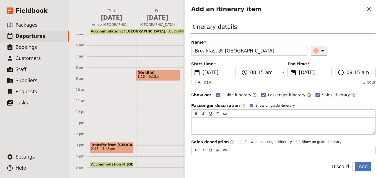
click at [314, 51] on div "Add an itinerary item" at bounding box center [317, 51] width 6 height 6
click at [316, 75] on div "button" at bounding box center [318, 76] width 6 height 6
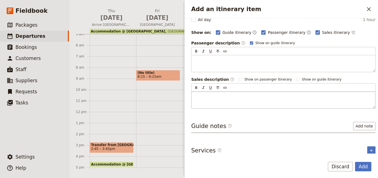
scroll to position [66, 0]
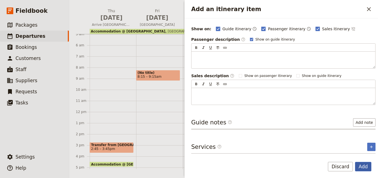
click at [362, 163] on button "Add" at bounding box center [363, 165] width 16 height 9
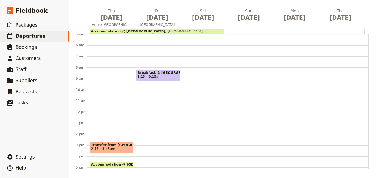
click at [149, 92] on div "Breakfast @ Ngorongoro Farm House 8:15 – 9:15am" at bounding box center [159, 112] width 47 height 266
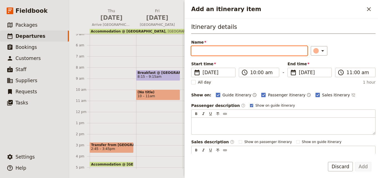
paste input "Early departure for Ngorongoro Crater"
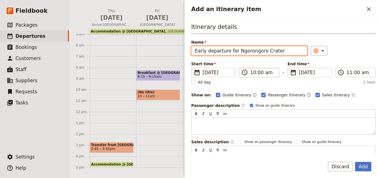
type input "Early departure for Ngorongoro Crater"
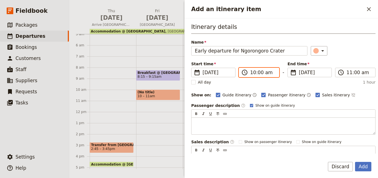
click at [252, 75] on input "10:00 am" at bounding box center [262, 72] width 25 height 7
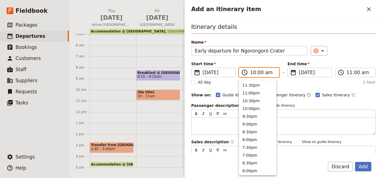
scroll to position [211, 0]
click at [249, 96] on button "9:00am" at bounding box center [257, 100] width 37 height 8
type input "09:00 am"
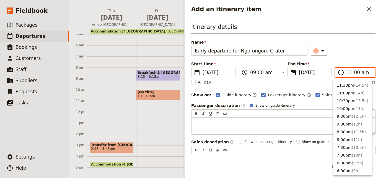
click at [347, 74] on input "11:00 am" at bounding box center [359, 72] width 25 height 7
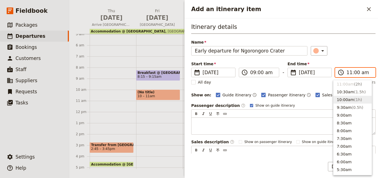
click at [343, 97] on button "10:00am ( 1h )" at bounding box center [353, 100] width 38 height 8
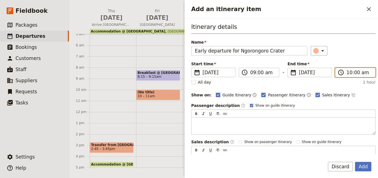
click at [348, 72] on input "10:00 am" at bounding box center [359, 72] width 25 height 7
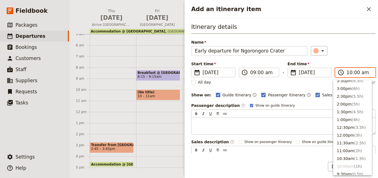
scroll to position [100, 0]
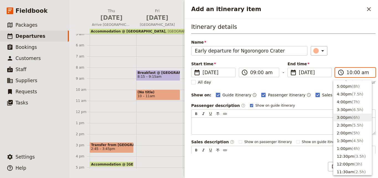
click at [350, 121] on button "3:00pm ( 6h )" at bounding box center [353, 117] width 38 height 8
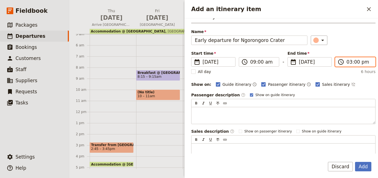
scroll to position [0, 0]
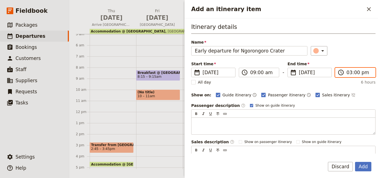
click at [347, 72] on input "03:00 pm" at bounding box center [359, 72] width 25 height 7
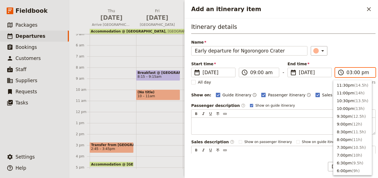
scroll to position [133, 0]
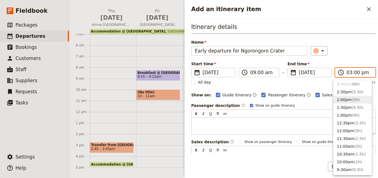
click at [345, 103] on button "2:00pm ( 5h )" at bounding box center [353, 100] width 38 height 8
type input "02:00 pm"
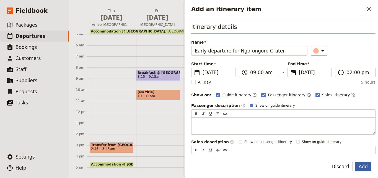
click at [366, 166] on button "Add" at bounding box center [363, 165] width 16 height 9
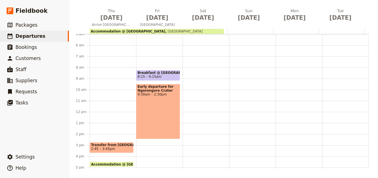
click at [165, 127] on div "Early departure for Ngorongoro Crater 9:30am – 2:30pm" at bounding box center [158, 111] width 44 height 55
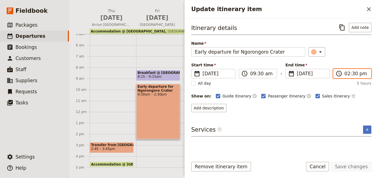
click at [352, 76] on input "02:30 pm" at bounding box center [356, 73] width 23 height 7
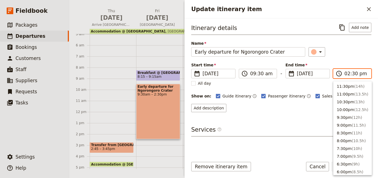
scroll to position [141, 0]
click at [350, 148] on button "10:30am ( 1h )" at bounding box center [353, 147] width 38 height 8
type input "10:30 am"
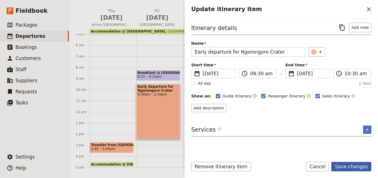
click at [363, 166] on button "Save changes" at bounding box center [352, 165] width 40 height 9
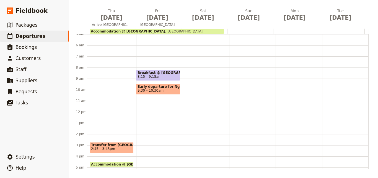
click at [146, 120] on div "Breakfast @ Ngorongoro Farm House 8:15 – 9:15am Early departure for Ngorongoro …" at bounding box center [159, 112] width 47 height 266
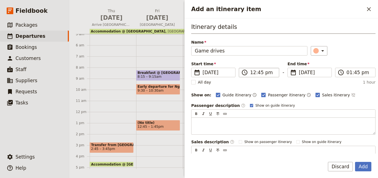
type input "Game drives"
click at [252, 74] on input "12:45 pm" at bounding box center [262, 72] width 25 height 7
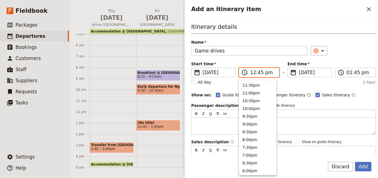
scroll to position [172, 0]
click at [256, 105] on button "11:00am" at bounding box center [257, 107] width 37 height 8
type input "11:00 am"
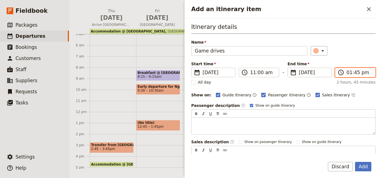
click at [348, 75] on input "01:45 pm" at bounding box center [359, 72] width 25 height 7
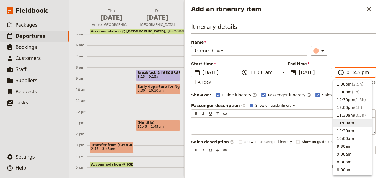
scroll to position [101, 0]
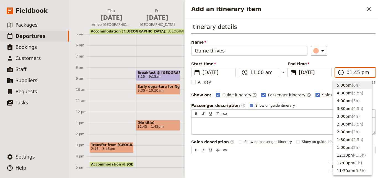
click at [348, 87] on button "5:00pm ( 6h )" at bounding box center [353, 85] width 38 height 8
type input "05:00 pm"
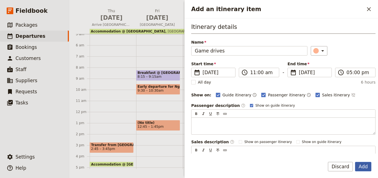
click at [369, 163] on button "Add" at bounding box center [363, 165] width 16 height 9
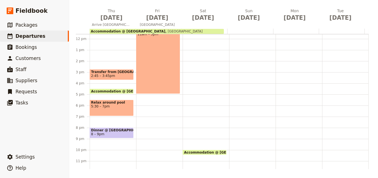
scroll to position [131, 0]
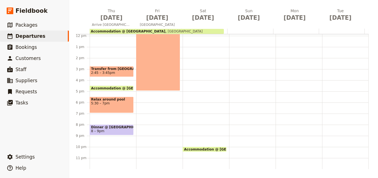
click at [124, 129] on span "8 – 9pm" at bounding box center [111, 131] width 41 height 4
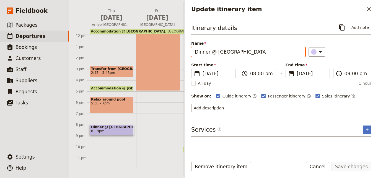
drag, startPoint x: 279, startPoint y: 50, endPoint x: 195, endPoint y: 53, distance: 83.7
click at [195, 53] on input "Dinner @ Ngorongoro Farm House" at bounding box center [248, 51] width 114 height 9
click at [143, 117] on div "Breakfast @ Ngorongoro Farm House 8:15 – 9:15am Early departure for Ngorongoro …" at bounding box center [159, 36] width 47 height 266
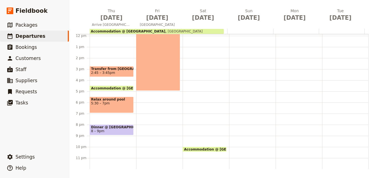
click at [144, 116] on div "Breakfast @ Ngorongoro Farm House 8:15 – 9:15am Early departure for Ngorongoro …" at bounding box center [159, 36] width 47 height 266
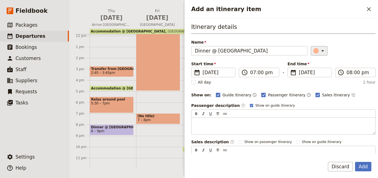
type input "Dinner @ Ngorongoro Farm House"
click at [322, 51] on icon "Add an itinerary item" at bounding box center [323, 50] width 3 height 1
click at [317, 76] on div "button" at bounding box center [318, 76] width 6 height 6
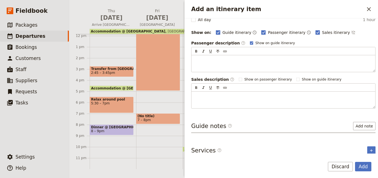
scroll to position [66, 0]
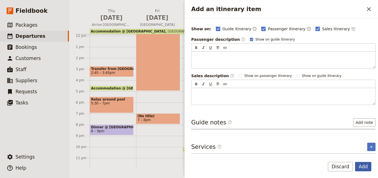
click at [365, 168] on button "Add" at bounding box center [363, 165] width 16 height 9
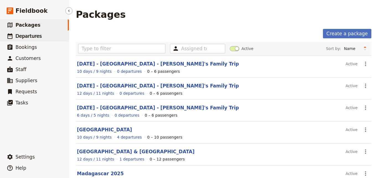
click at [43, 38] on link "​ Departures" at bounding box center [34, 35] width 69 height 11
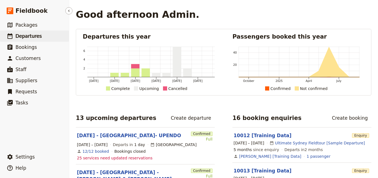
click at [34, 37] on span "Departures" at bounding box center [29, 36] width 26 height 6
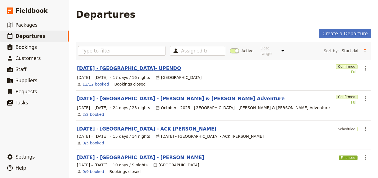
click at [130, 66] on link "[DATE] - [GEOGRAPHIC_DATA]- UPENDO" at bounding box center [129, 68] width 104 height 7
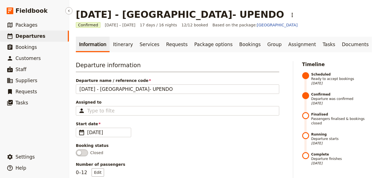
click at [37, 34] on span "Departures" at bounding box center [31, 36] width 30 height 6
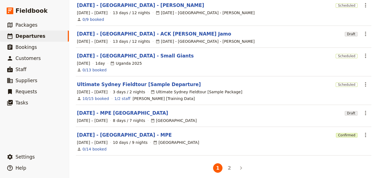
scroll to position [181, 0]
click at [225, 163] on button "2" at bounding box center [229, 167] width 9 height 9
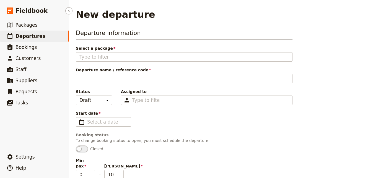
click at [46, 35] on link "​ Departures" at bounding box center [34, 35] width 69 height 11
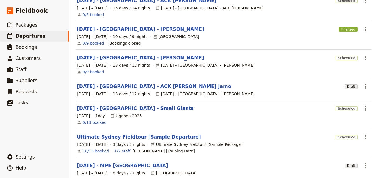
scroll to position [181, 0]
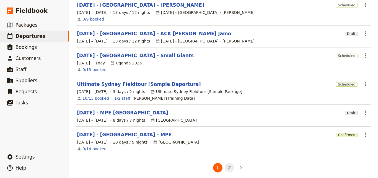
click at [225, 163] on button "2" at bounding box center [229, 167] width 9 height 9
